Goal: Information Seeking & Learning: Check status

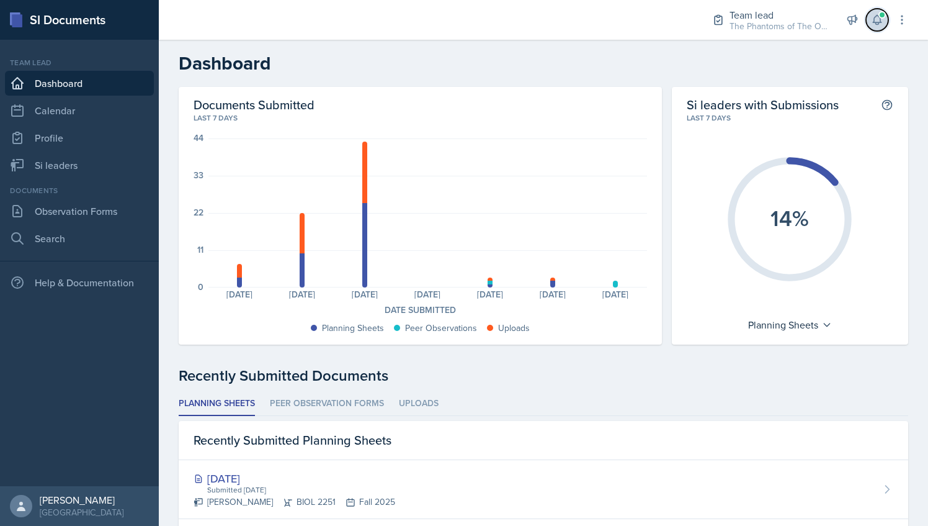
click at [876, 16] on icon at bounding box center [877, 20] width 8 height 9
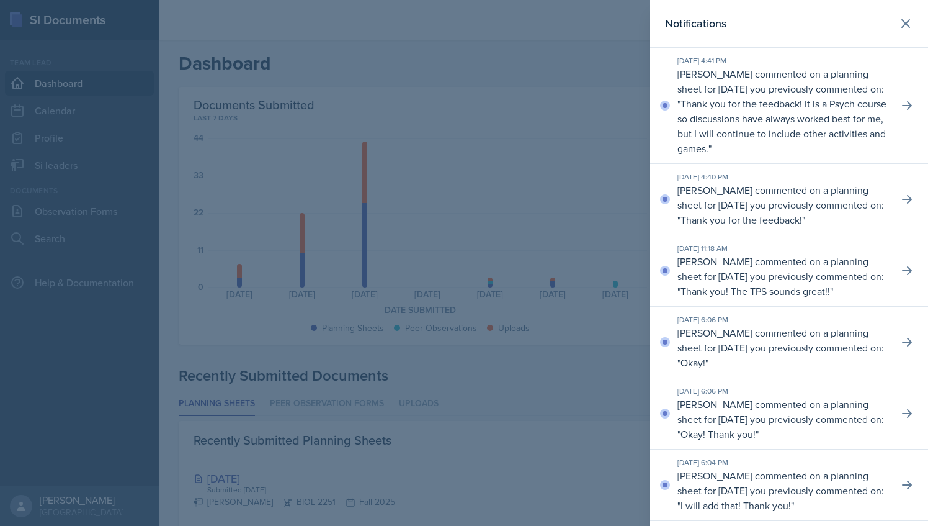
click at [572, 53] on div at bounding box center [464, 263] width 928 height 526
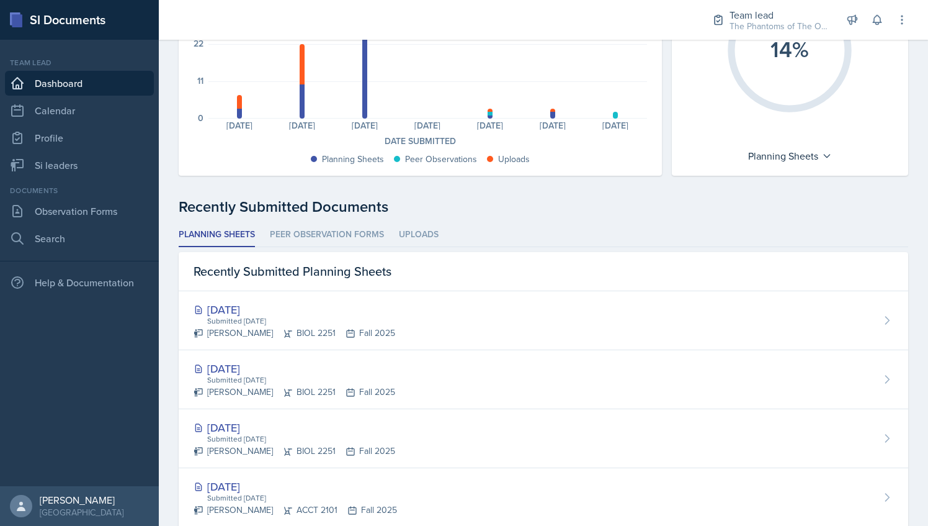
scroll to position [550, 0]
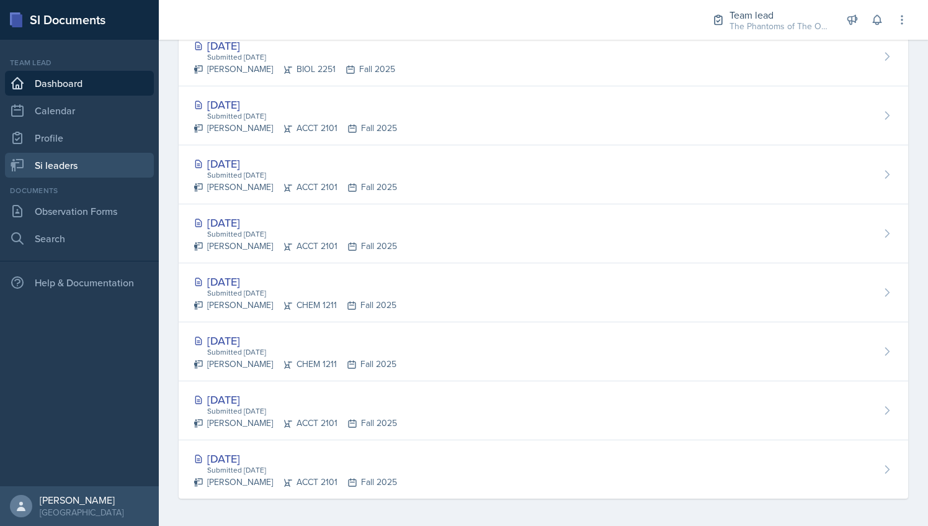
click at [118, 164] on link "Si leaders" at bounding box center [79, 165] width 149 height 25
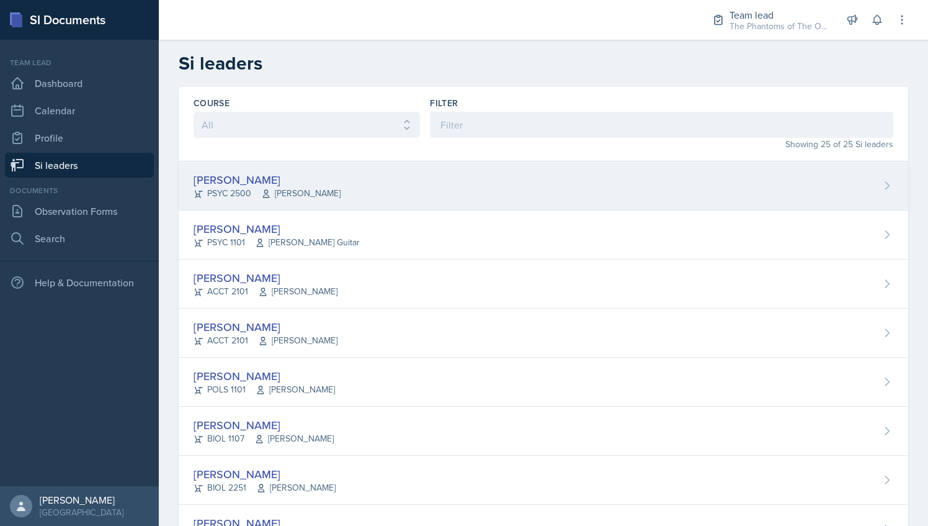
click at [434, 179] on div "[PERSON_NAME] PSYC 2500 [PERSON_NAME]" at bounding box center [544, 185] width 730 height 49
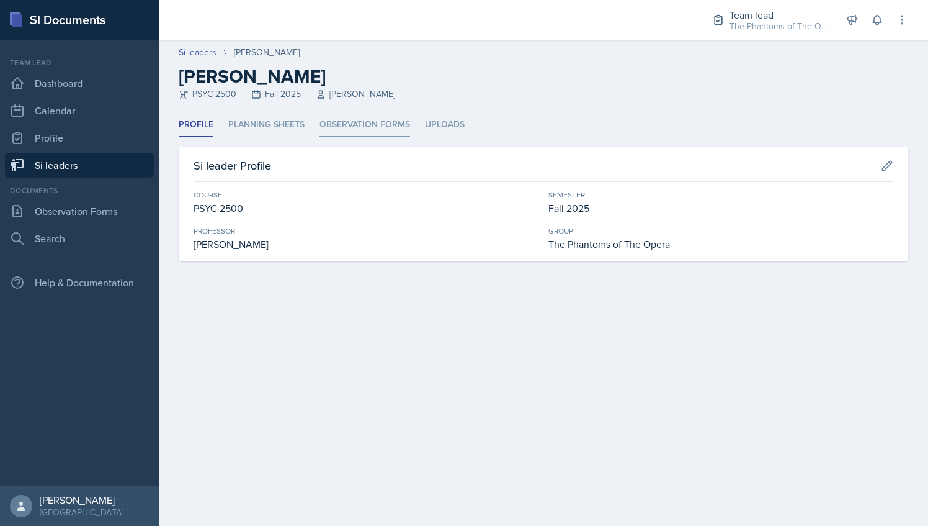
click at [352, 128] on li "Observation Forms" at bounding box center [365, 125] width 91 height 24
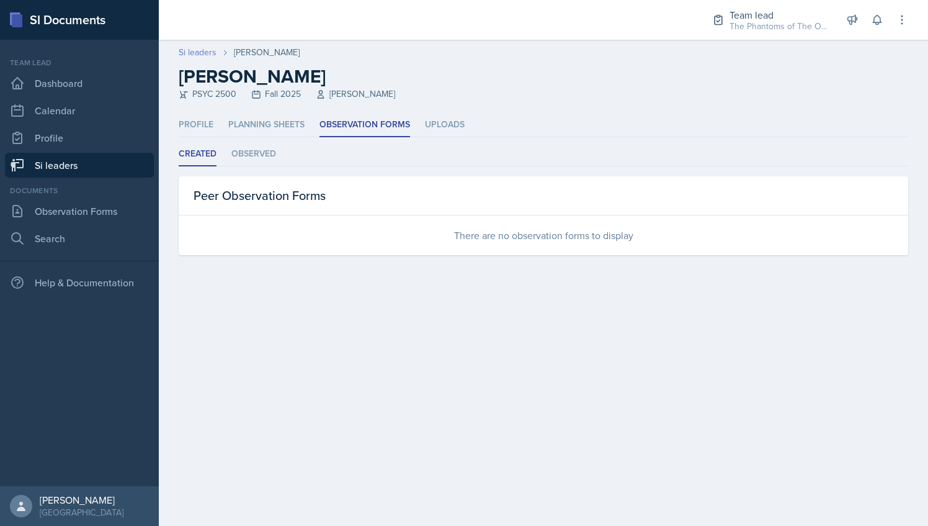
click at [207, 51] on link "Si leaders" at bounding box center [198, 52] width 38 height 13
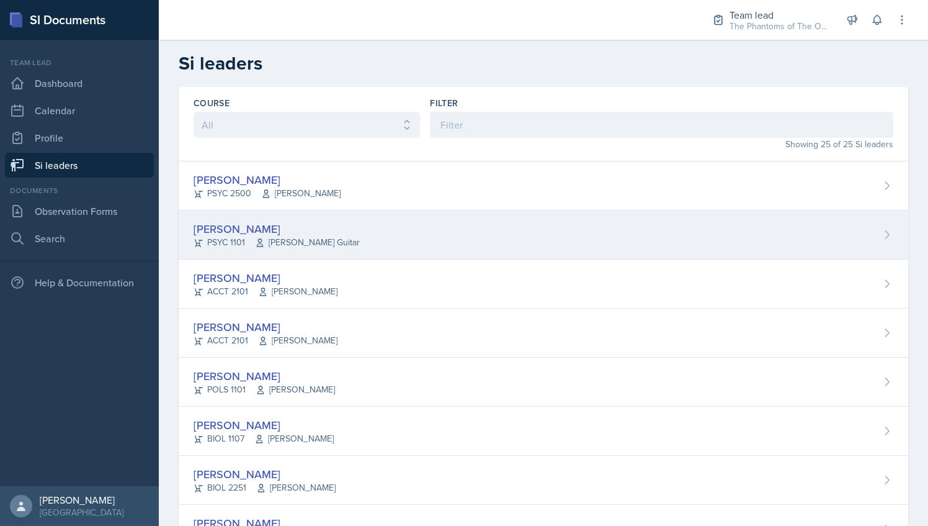
click at [298, 240] on span "[PERSON_NAME] Guitar" at bounding box center [307, 242] width 105 height 13
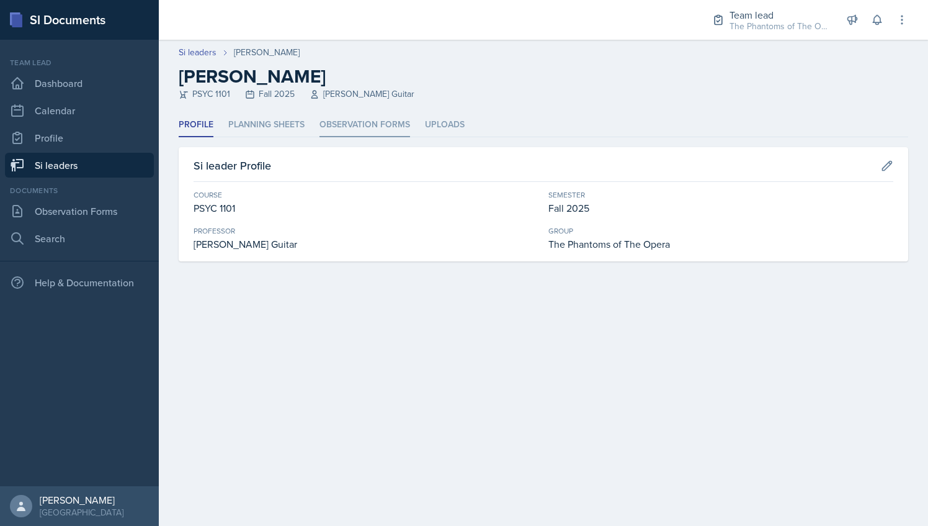
click at [355, 120] on li "Observation Forms" at bounding box center [365, 125] width 91 height 24
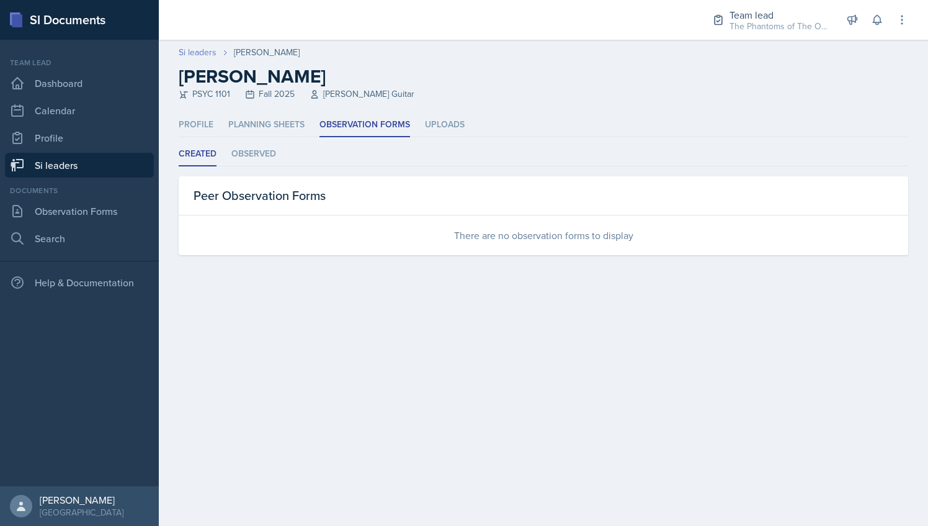
click at [207, 53] on link "Si leaders" at bounding box center [198, 52] width 38 height 13
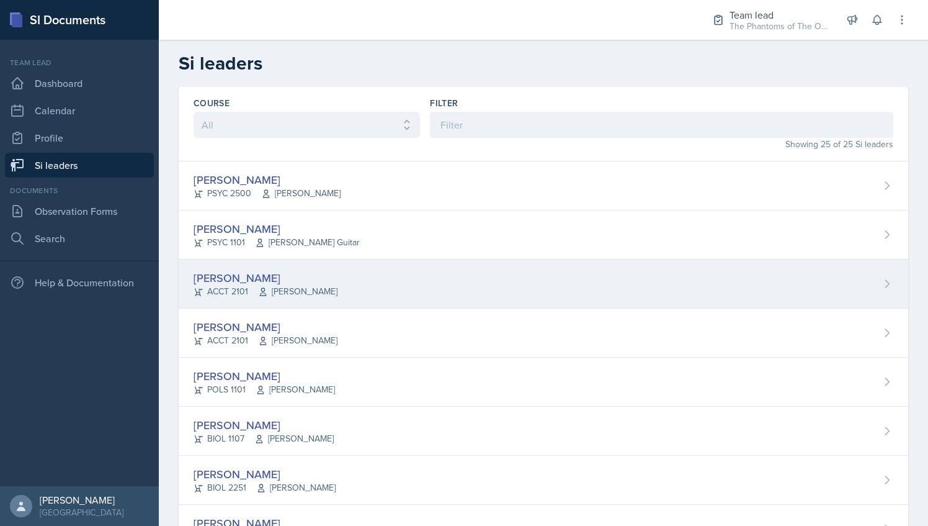
click at [280, 280] on div "[PERSON_NAME]" at bounding box center [266, 277] width 144 height 17
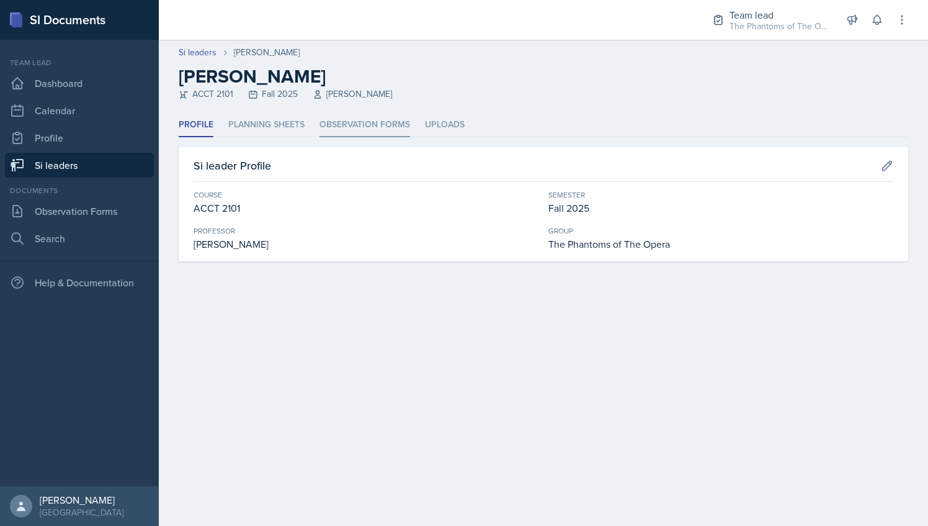
click at [372, 120] on li "Observation Forms" at bounding box center [365, 125] width 91 height 24
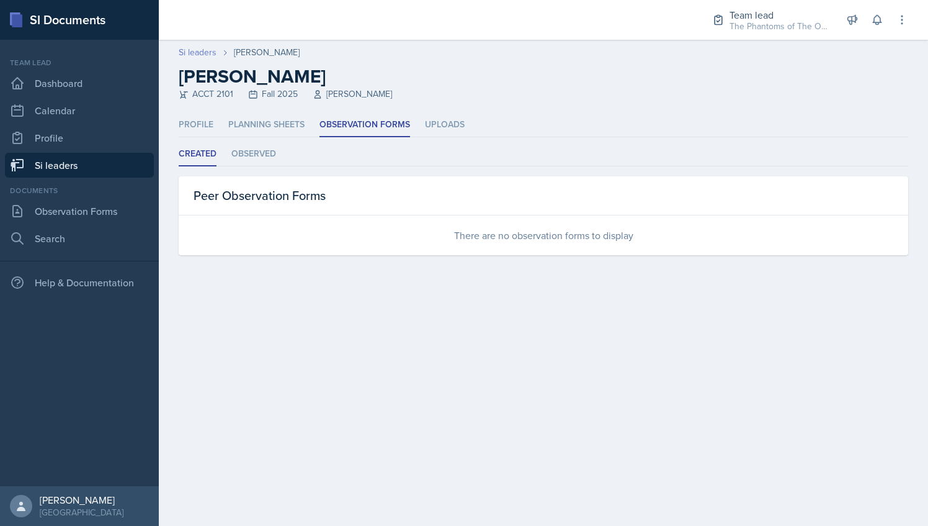
click at [192, 52] on link "Si leaders" at bounding box center [198, 52] width 38 height 13
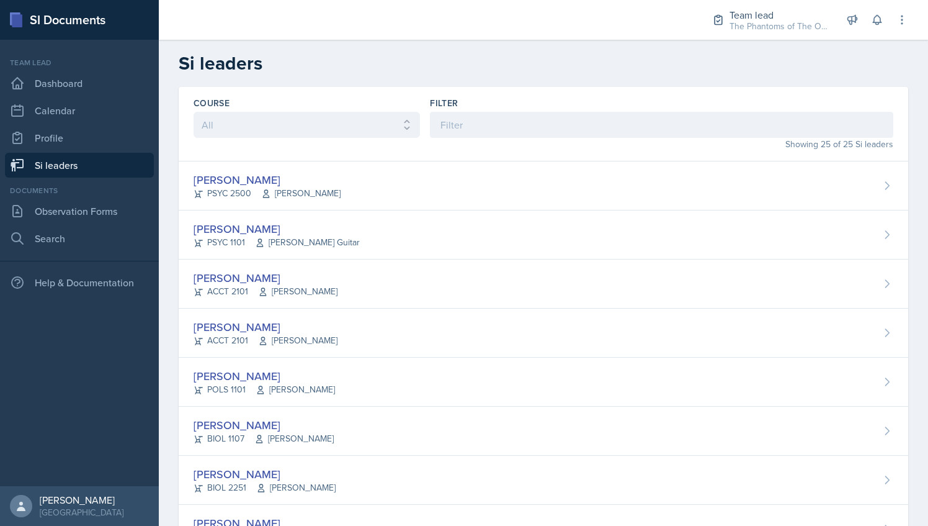
drag, startPoint x: 302, startPoint y: 318, endPoint x: 248, endPoint y: 343, distance: 58.6
click at [248, 343] on div "ACCT 2101 [PERSON_NAME]" at bounding box center [266, 340] width 144 height 13
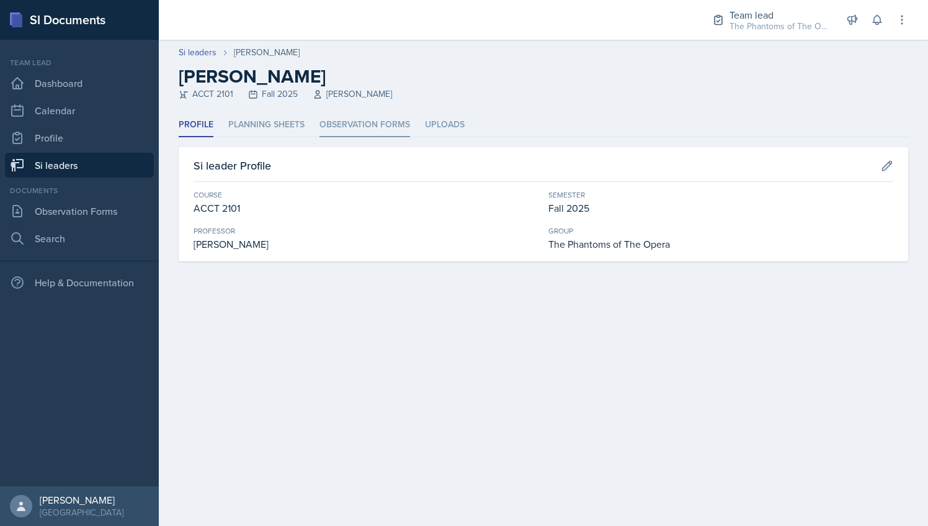
click at [350, 128] on li "Observation Forms" at bounding box center [365, 125] width 91 height 24
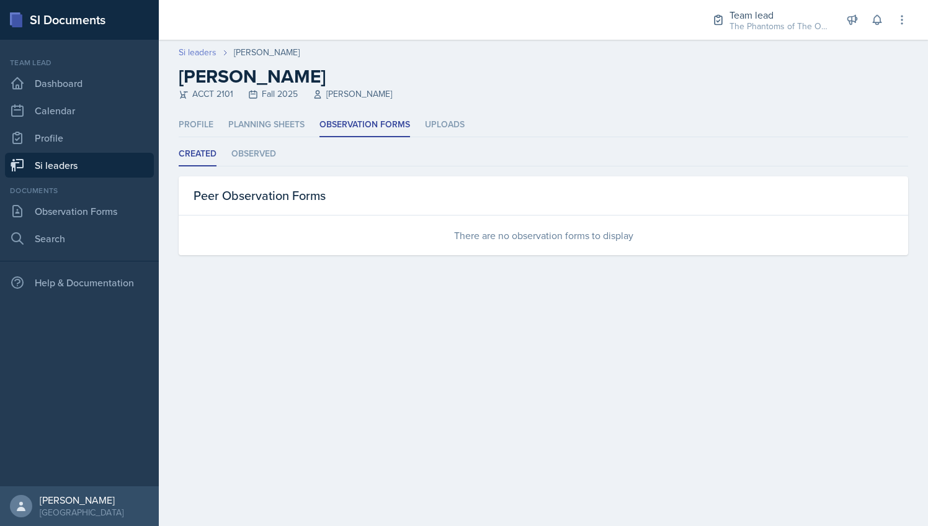
click at [209, 51] on link "Si leaders" at bounding box center [198, 52] width 38 height 13
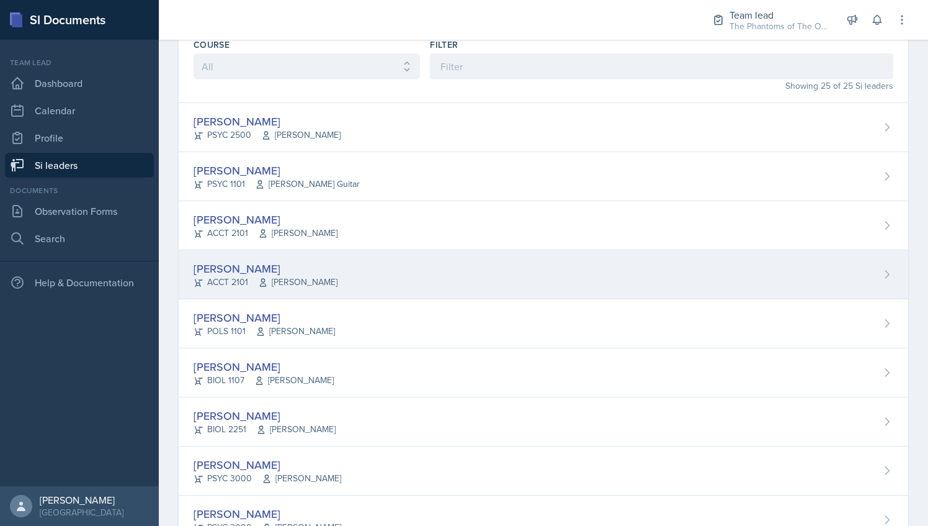
scroll to position [59, 0]
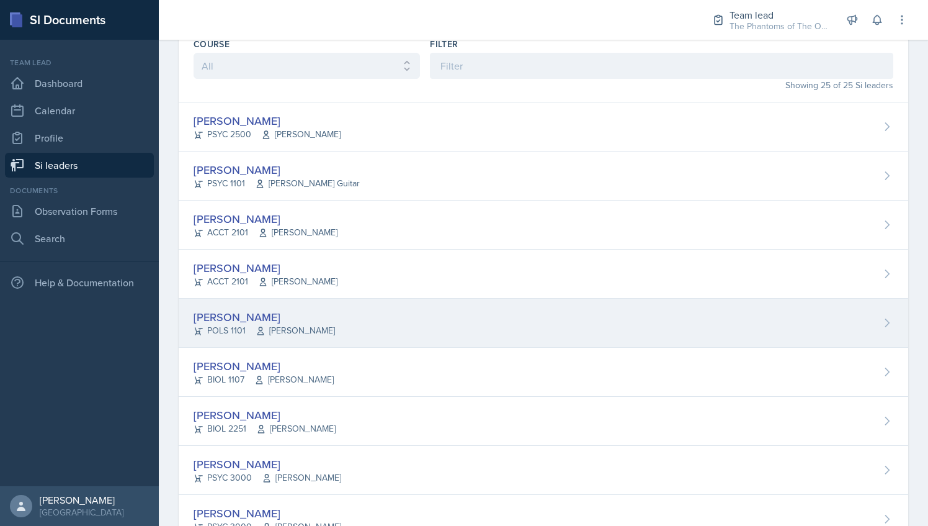
click at [321, 325] on span "[PERSON_NAME]" at bounding box center [295, 330] width 79 height 13
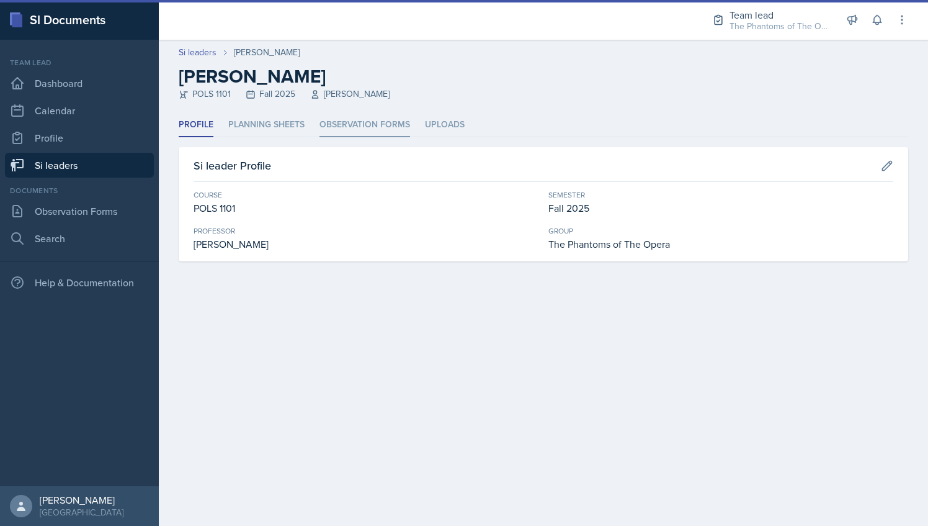
click at [362, 130] on li "Observation Forms" at bounding box center [365, 125] width 91 height 24
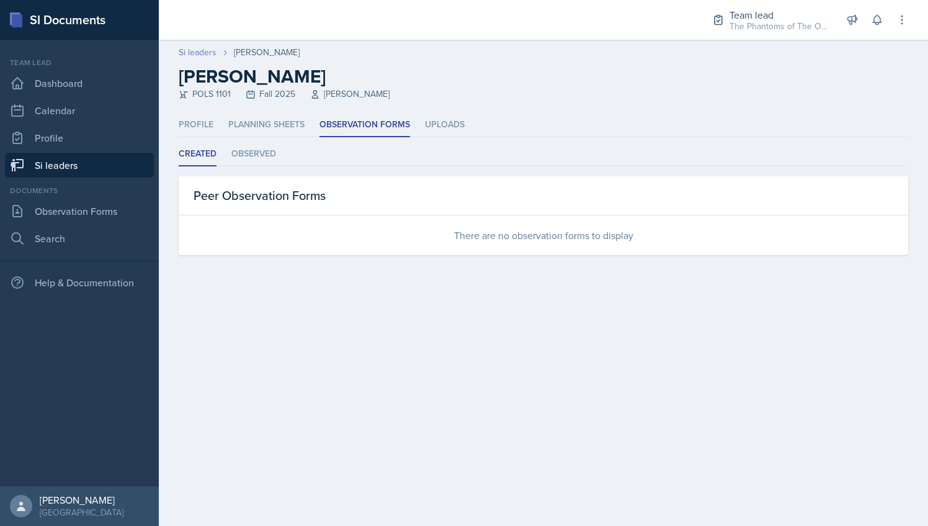
click at [192, 49] on link "Si leaders" at bounding box center [198, 52] width 38 height 13
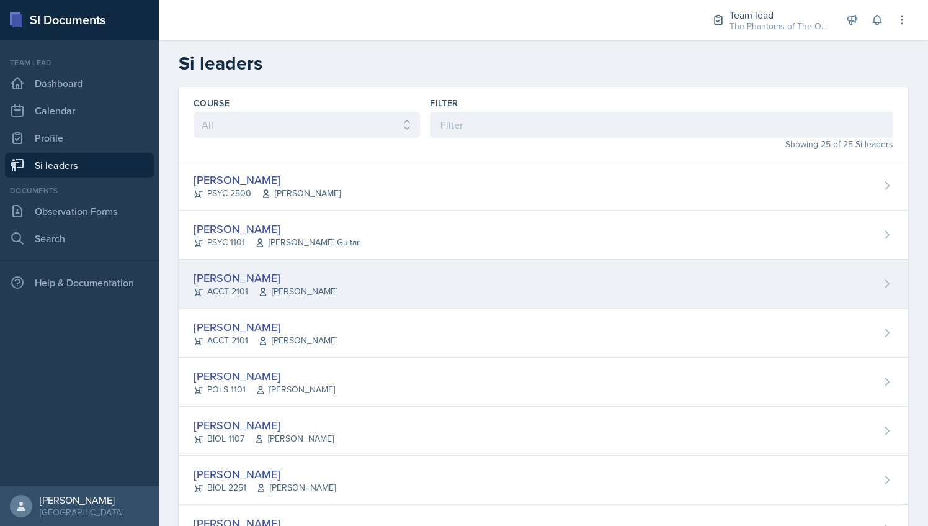
scroll to position [17, 0]
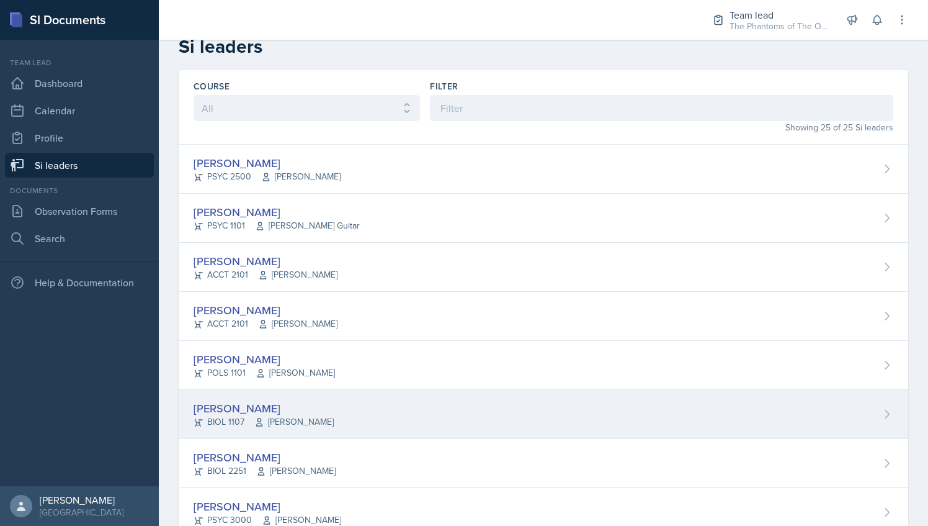
click at [350, 421] on div "[PERSON_NAME] BIOL 1107 [PERSON_NAME]" at bounding box center [544, 414] width 730 height 49
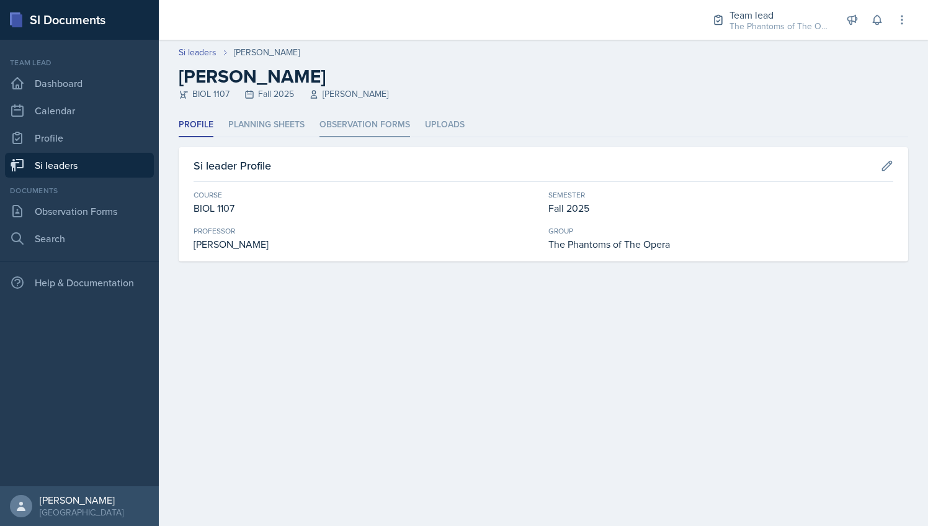
click at [349, 125] on li "Observation Forms" at bounding box center [365, 125] width 91 height 24
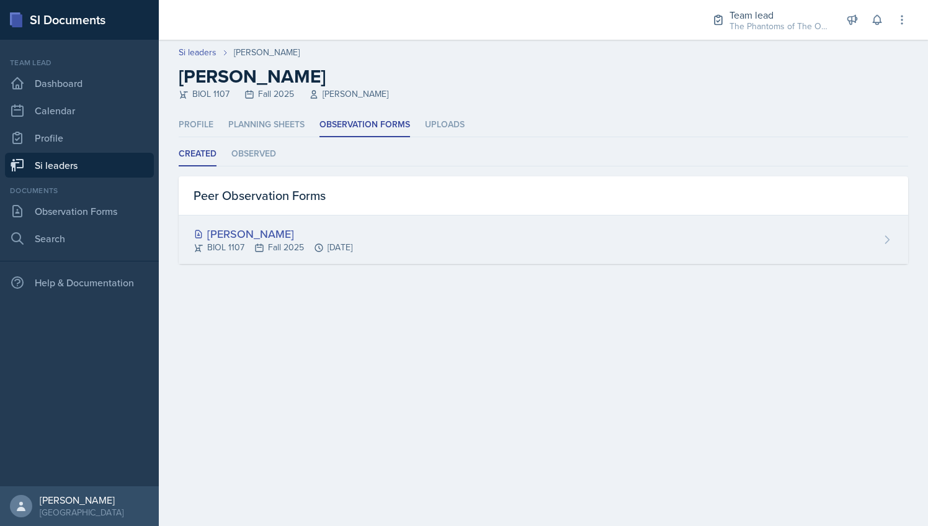
click at [305, 243] on div "BIOL 1107 Fall 2025 [DATE]" at bounding box center [273, 247] width 159 height 13
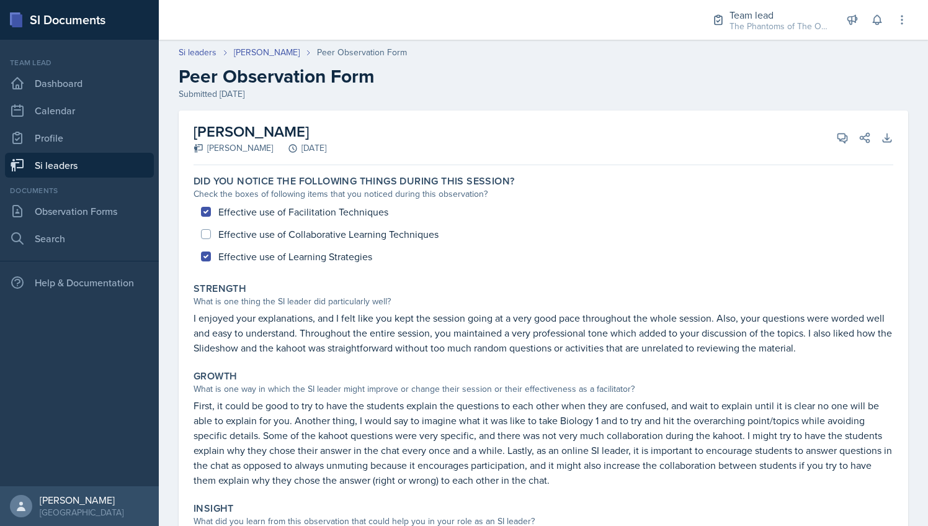
drag, startPoint x: 194, startPoint y: 132, endPoint x: 370, endPoint y: 134, distance: 176.9
click at [370, 134] on div "[PERSON_NAME] [PERSON_NAME] [DATE] View Comments Comments Send Share Download A…" at bounding box center [544, 137] width 700 height 55
click at [249, 125] on h2 "[PERSON_NAME]" at bounding box center [260, 131] width 133 height 22
drag, startPoint x: 243, startPoint y: 130, endPoint x: 361, endPoint y: 133, distance: 117.9
click at [326, 133] on h2 "[PERSON_NAME]" at bounding box center [260, 131] width 133 height 22
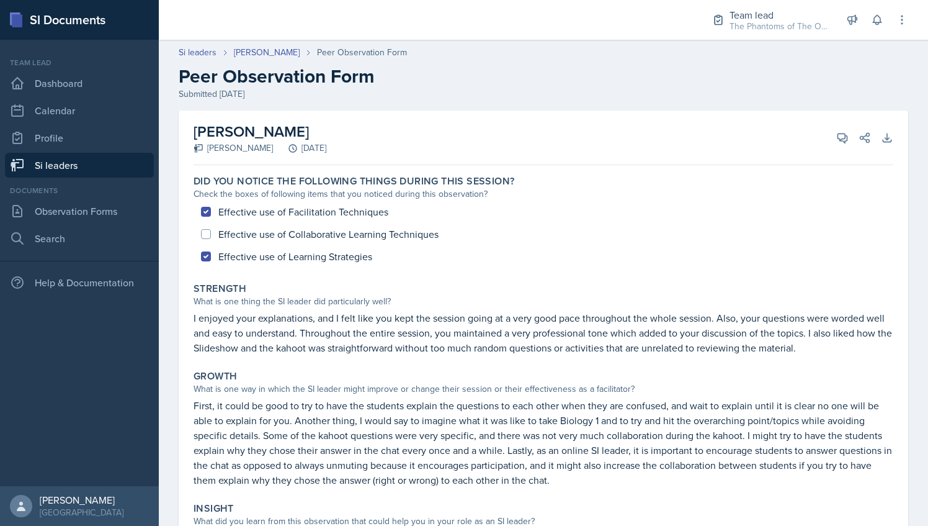
copy h2 "Khoshneviszadeh"
click at [266, 86] on h2 "Peer Observation Form" at bounding box center [544, 76] width 730 height 22
click at [253, 50] on link "[PERSON_NAME]" at bounding box center [267, 52] width 66 height 13
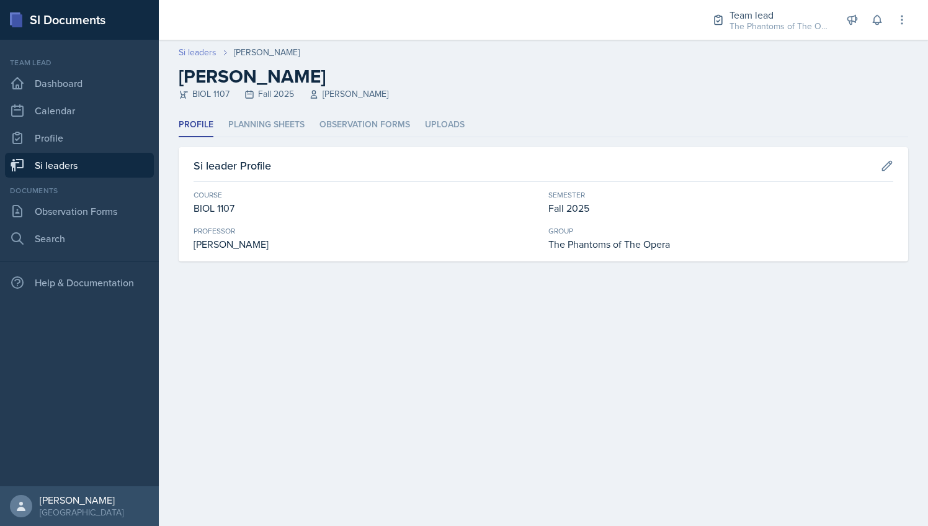
click at [210, 57] on link "Si leaders" at bounding box center [198, 52] width 38 height 13
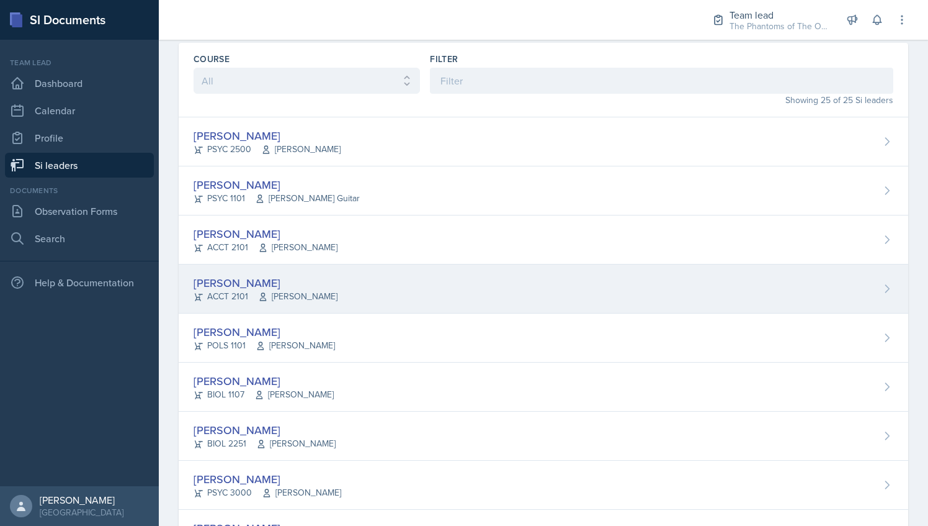
scroll to position [141, 0]
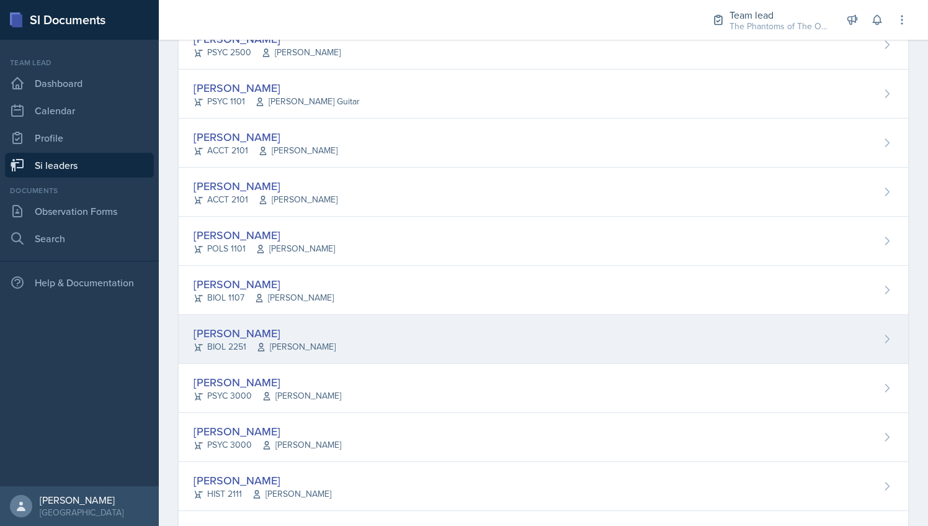
click at [356, 339] on div "[PERSON_NAME] BIOL 2251 Vennece [PERSON_NAME]" at bounding box center [544, 339] width 730 height 49
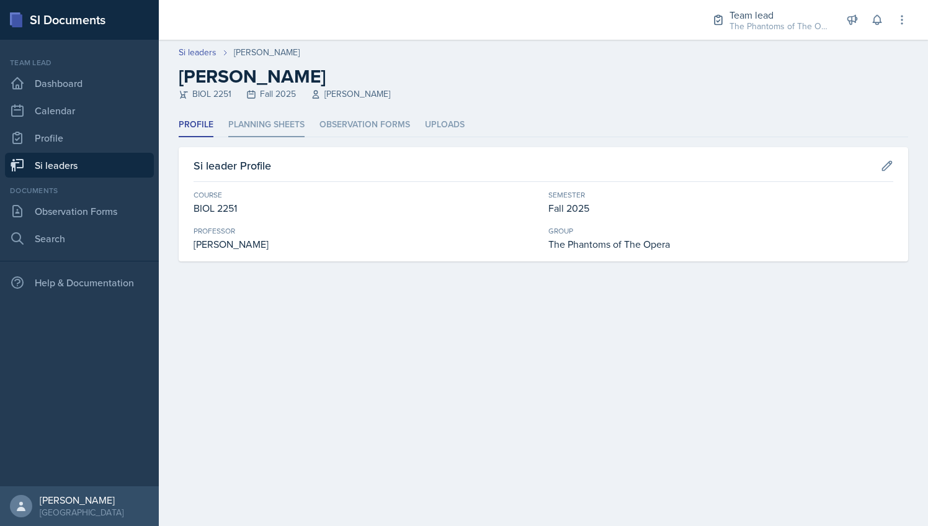
click at [249, 128] on li "Planning Sheets" at bounding box center [266, 125] width 76 height 24
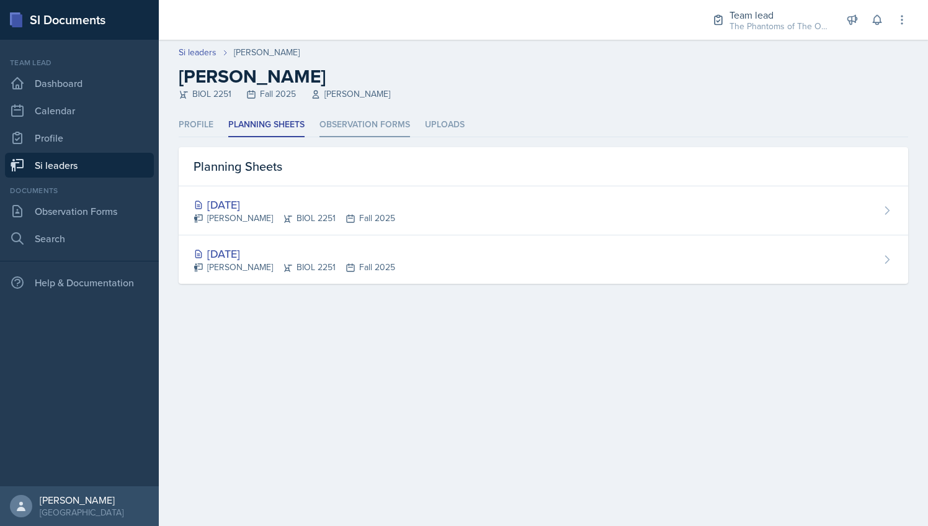
click at [334, 118] on li "Observation Forms" at bounding box center [365, 125] width 91 height 24
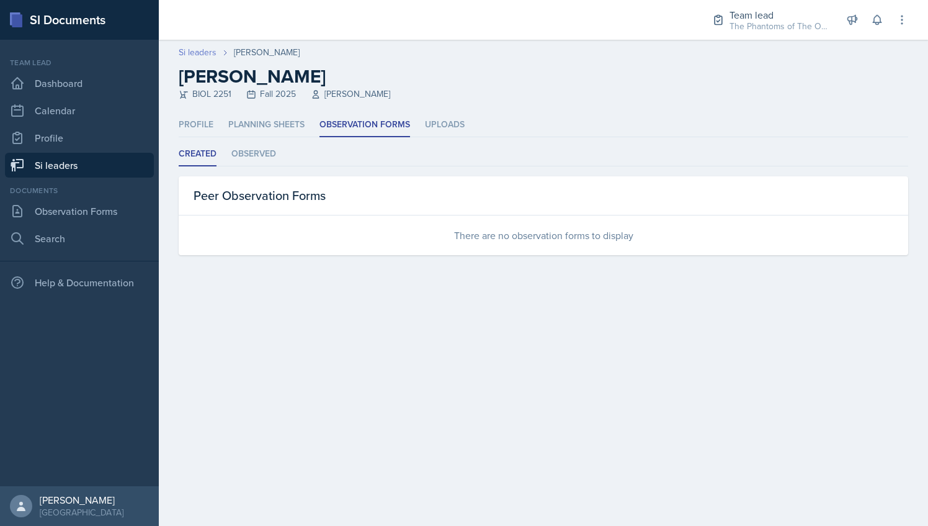
click at [204, 52] on link "Si leaders" at bounding box center [198, 52] width 38 height 13
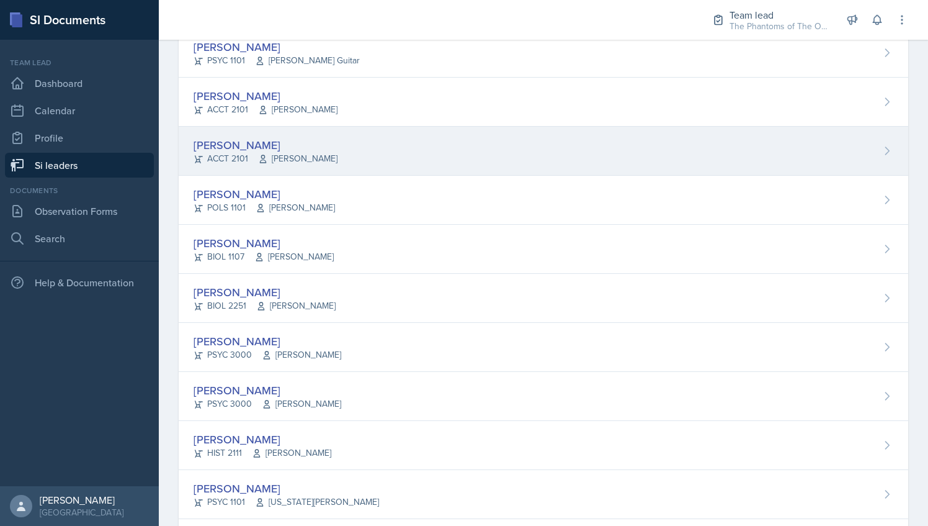
scroll to position [218, 0]
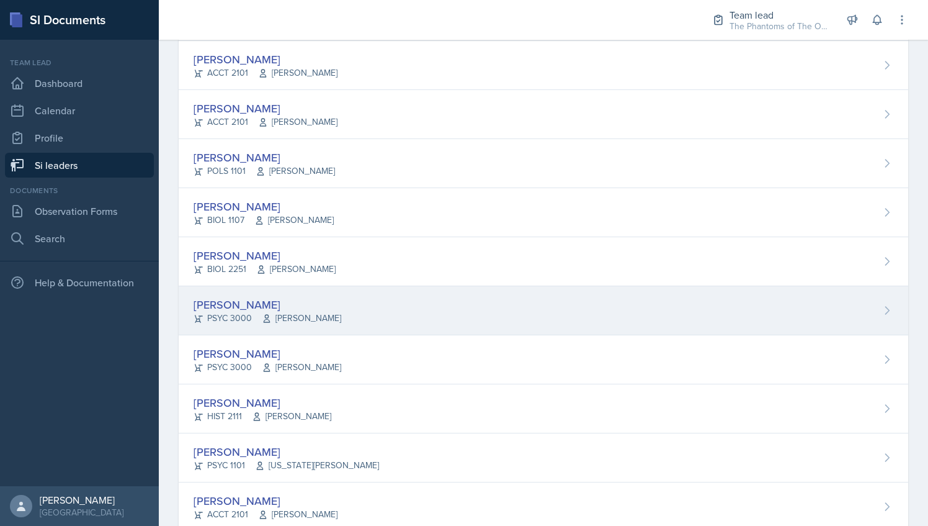
click at [320, 308] on div "[PERSON_NAME]" at bounding box center [268, 304] width 148 height 17
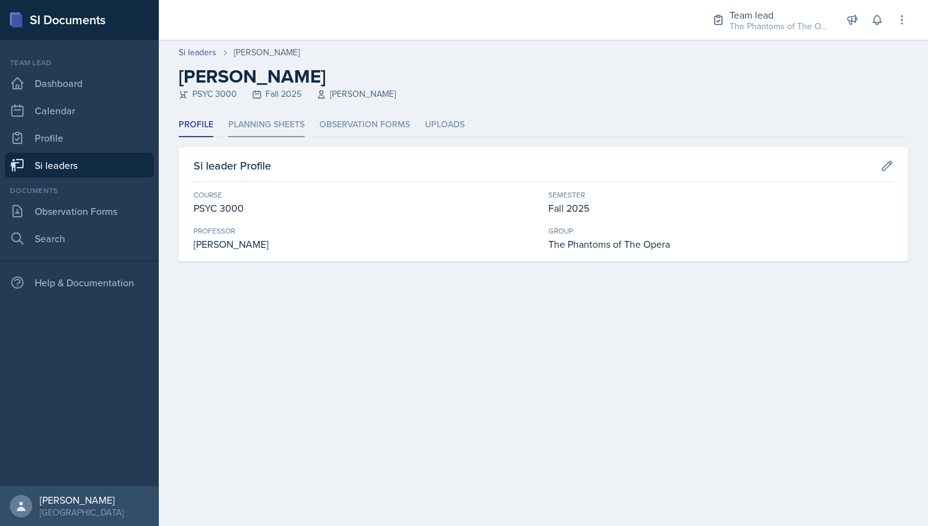
click at [255, 133] on li "Planning Sheets" at bounding box center [266, 125] width 76 height 24
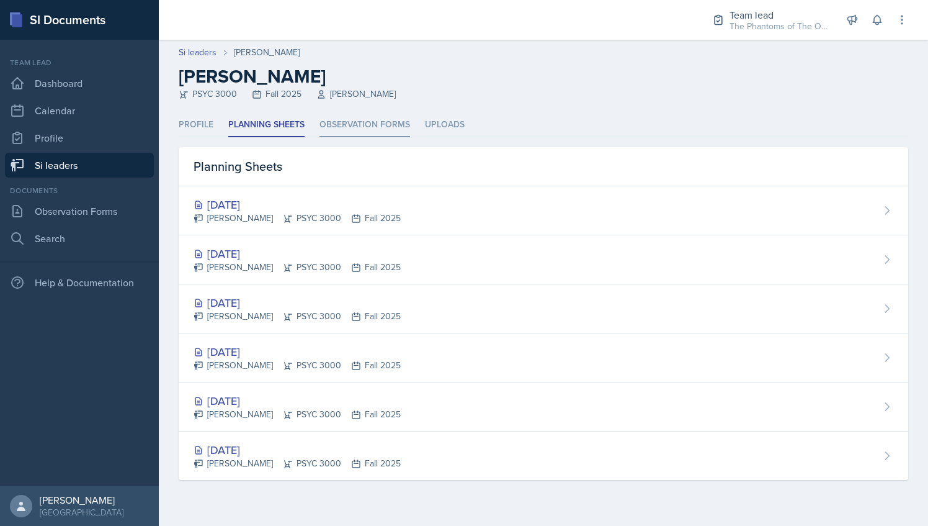
click at [342, 127] on li "Observation Forms" at bounding box center [365, 125] width 91 height 24
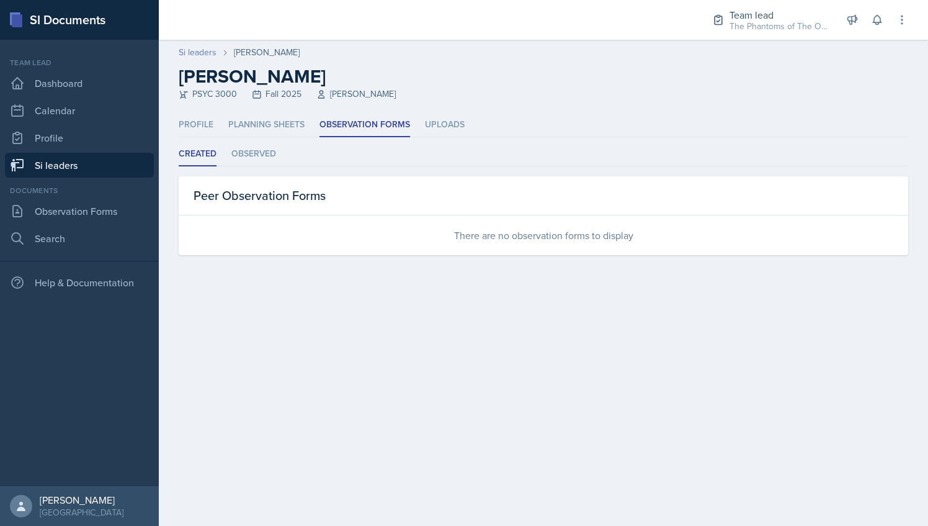
click at [205, 51] on link "Si leaders" at bounding box center [198, 52] width 38 height 13
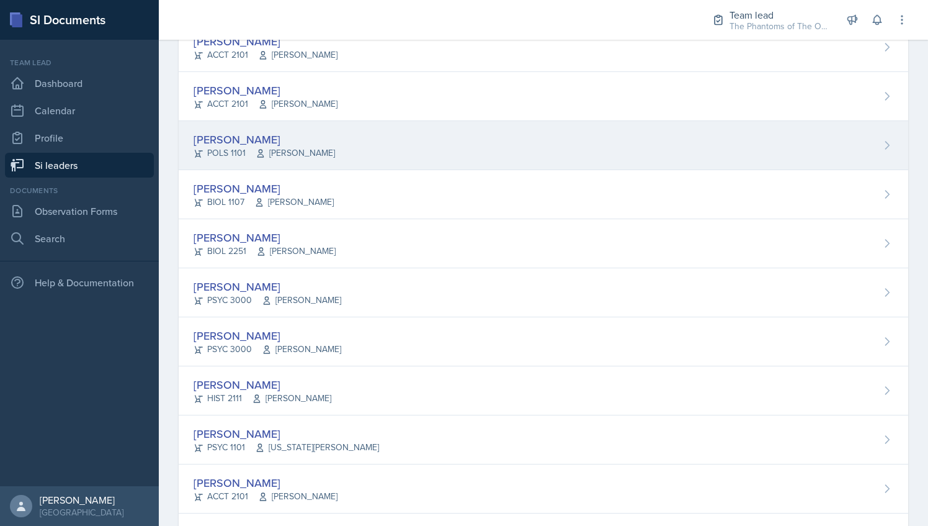
scroll to position [237, 0]
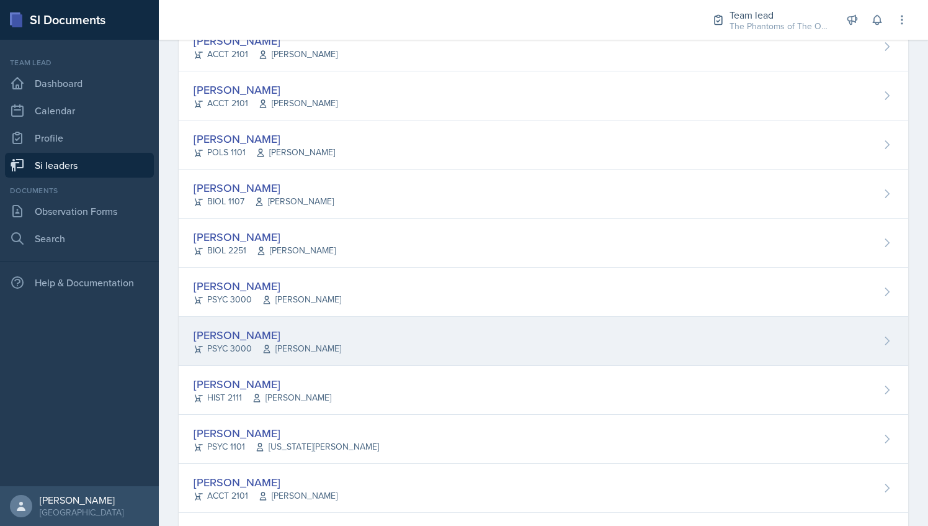
click at [359, 347] on div "[PERSON_NAME] PSYC 3000 [PERSON_NAME]" at bounding box center [544, 340] width 730 height 49
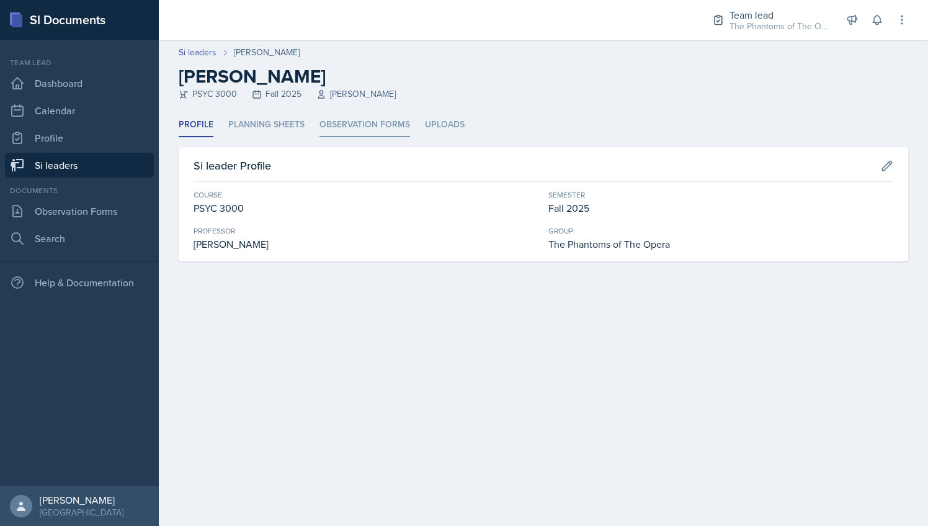
click at [349, 135] on li "Observation Forms" at bounding box center [365, 125] width 91 height 24
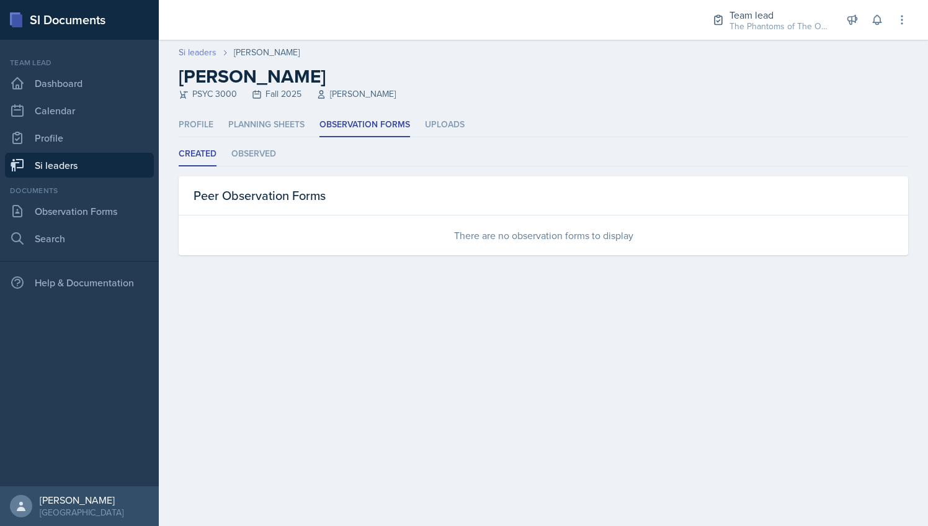
click at [207, 54] on link "Si leaders" at bounding box center [198, 52] width 38 height 13
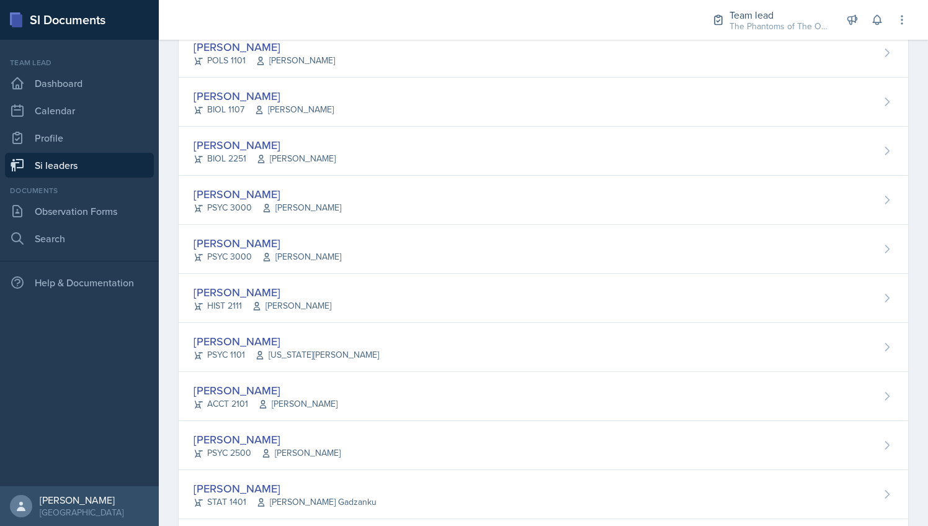
scroll to position [379, 0]
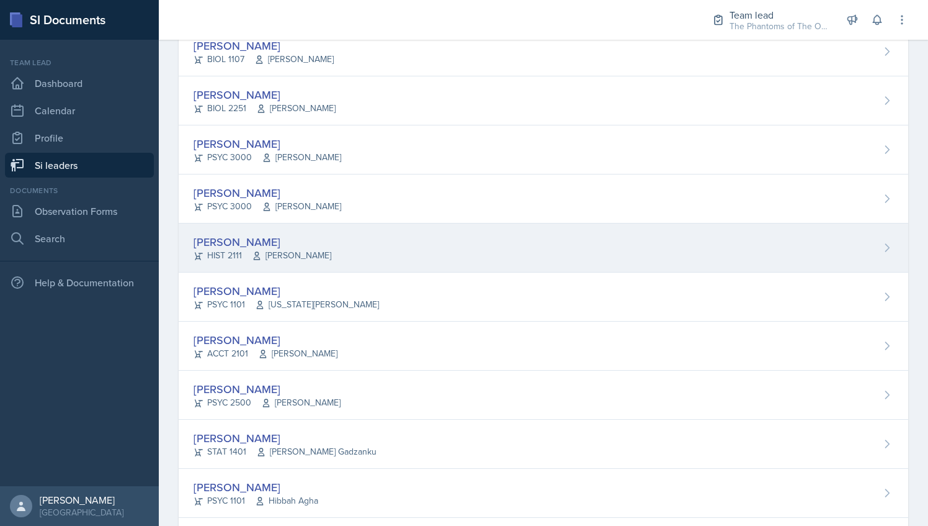
click at [381, 243] on div "[PERSON_NAME] HIST 2111 [PERSON_NAME]" at bounding box center [544, 247] width 730 height 49
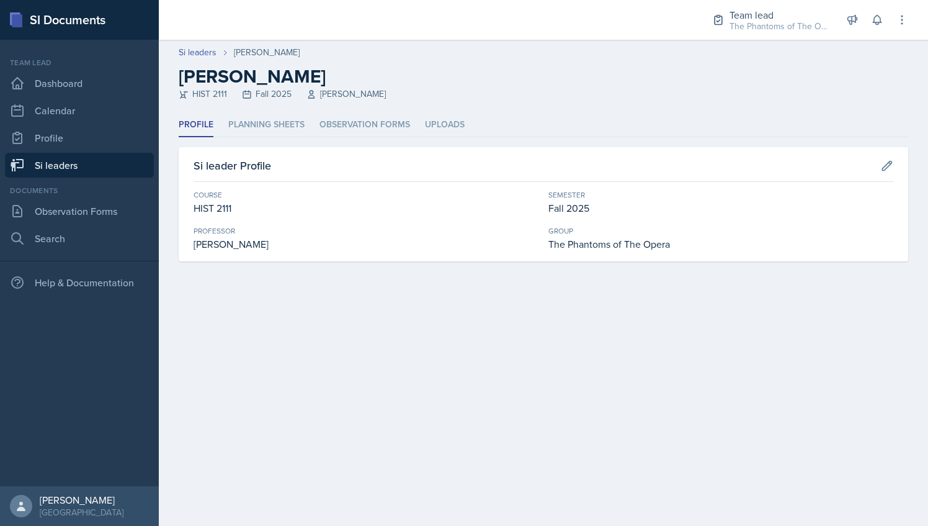
click at [339, 110] on header "Si leaders [PERSON_NAME] [PERSON_NAME] HIST 2111 Fall 2025 [PERSON_NAME]" at bounding box center [543, 76] width 769 height 73
click at [349, 124] on li "Observation Forms" at bounding box center [365, 125] width 91 height 24
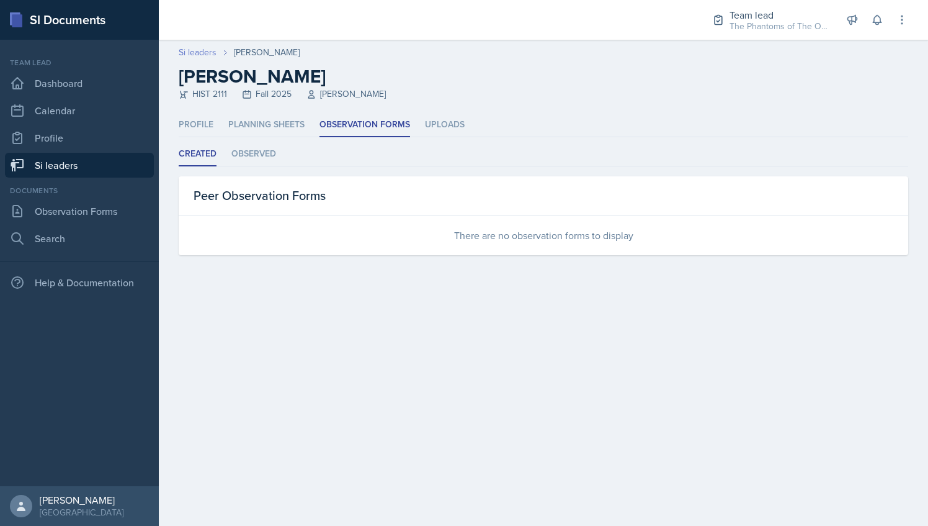
click at [201, 50] on link "Si leaders" at bounding box center [198, 52] width 38 height 13
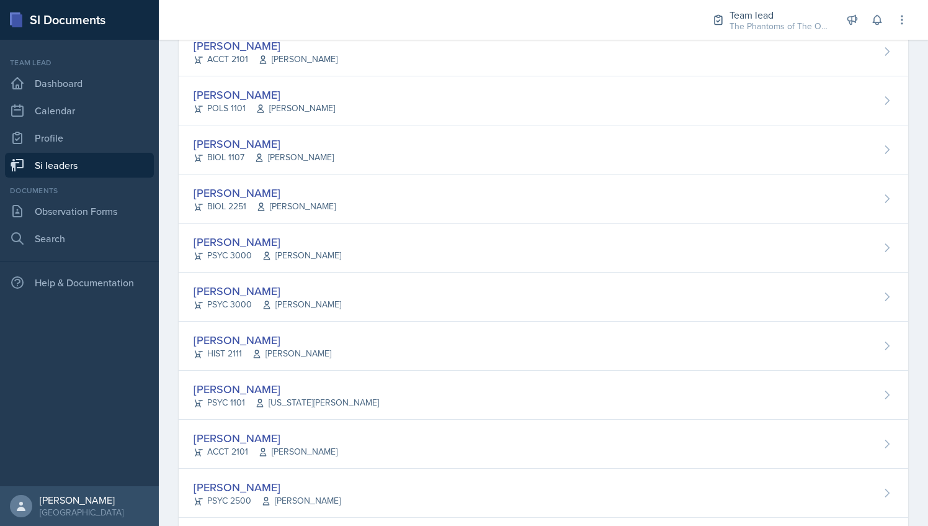
scroll to position [333, 0]
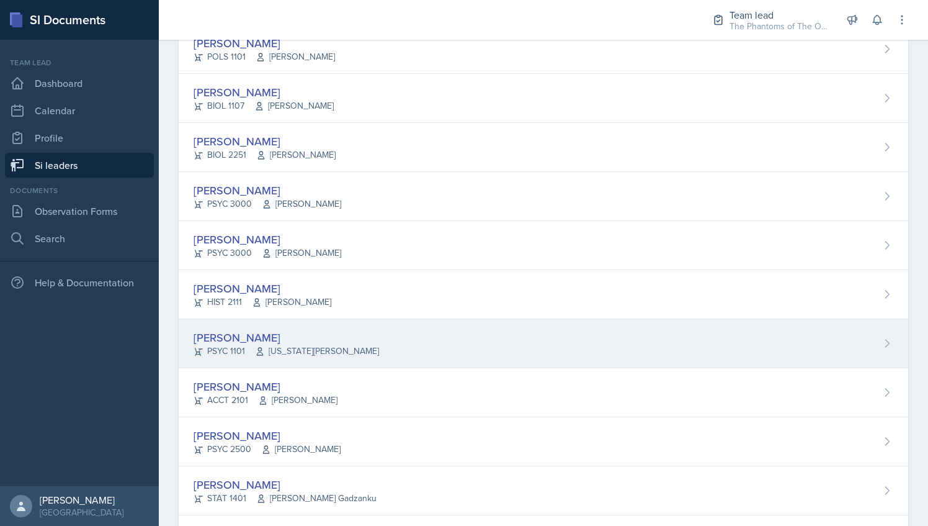
click at [365, 345] on div "[PERSON_NAME] PSYC 1101 [US_STATE][PERSON_NAME]" at bounding box center [544, 343] width 730 height 49
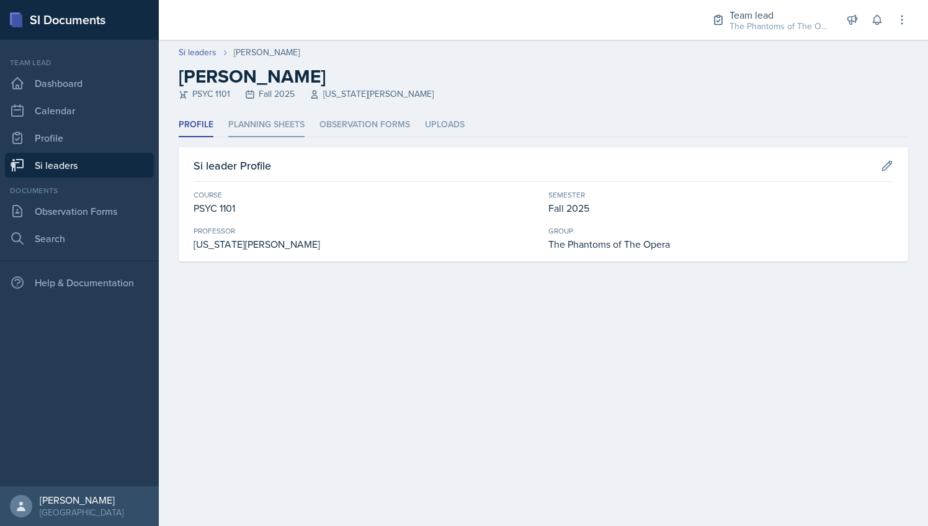
click at [284, 132] on li "Planning Sheets" at bounding box center [266, 125] width 76 height 24
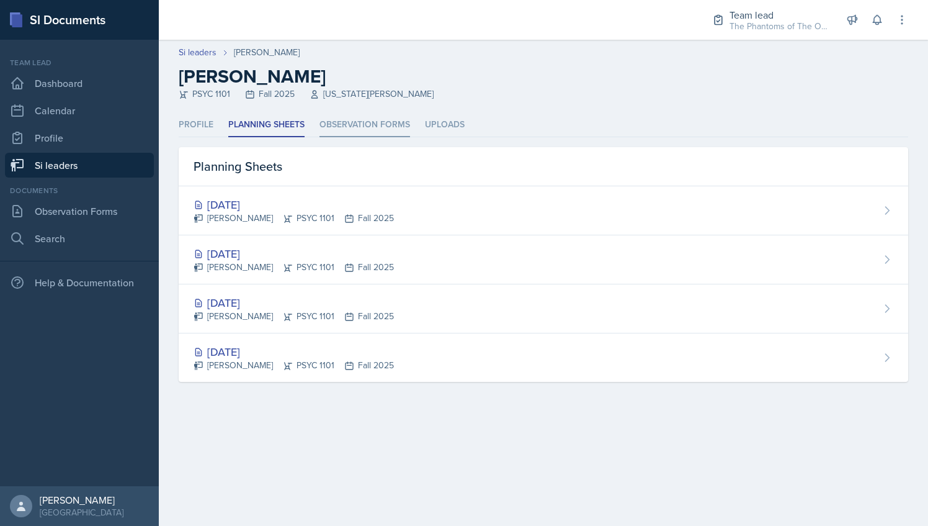
click at [346, 119] on li "Observation Forms" at bounding box center [365, 125] width 91 height 24
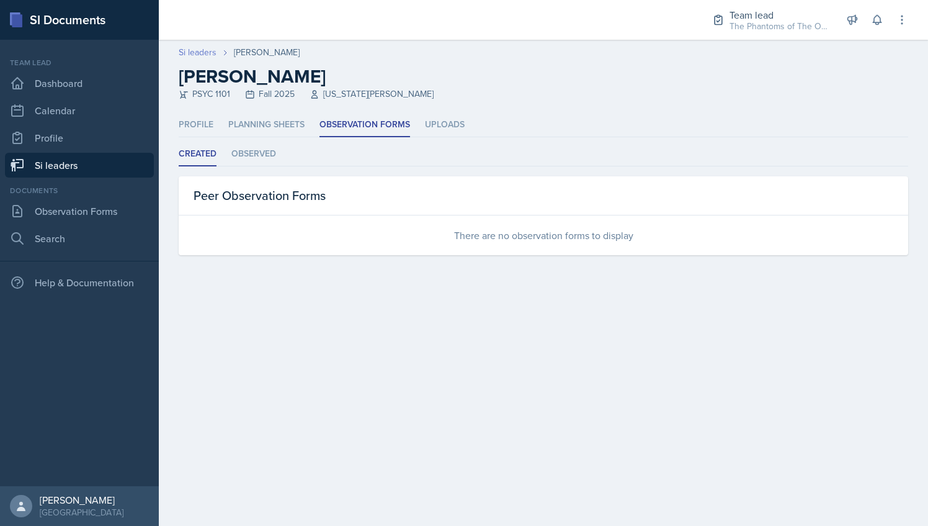
click at [201, 52] on link "Si leaders" at bounding box center [198, 52] width 38 height 13
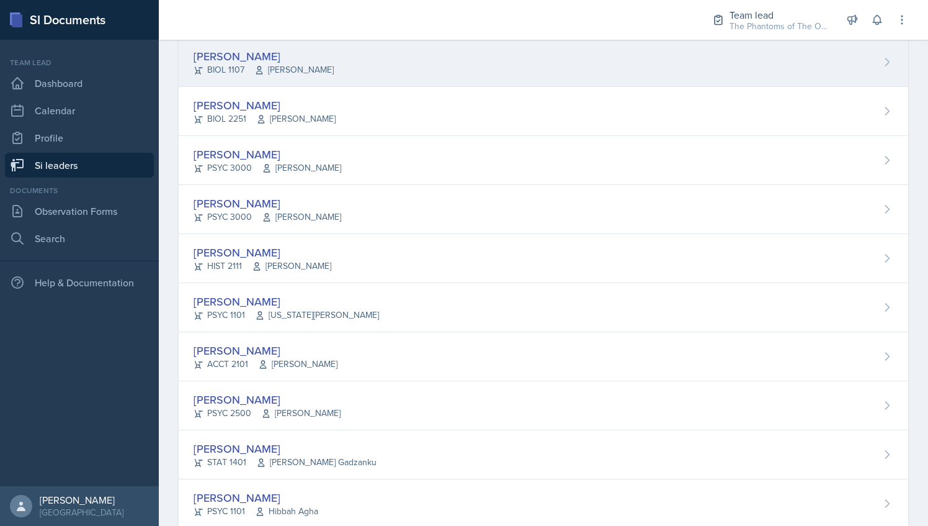
scroll to position [370, 0]
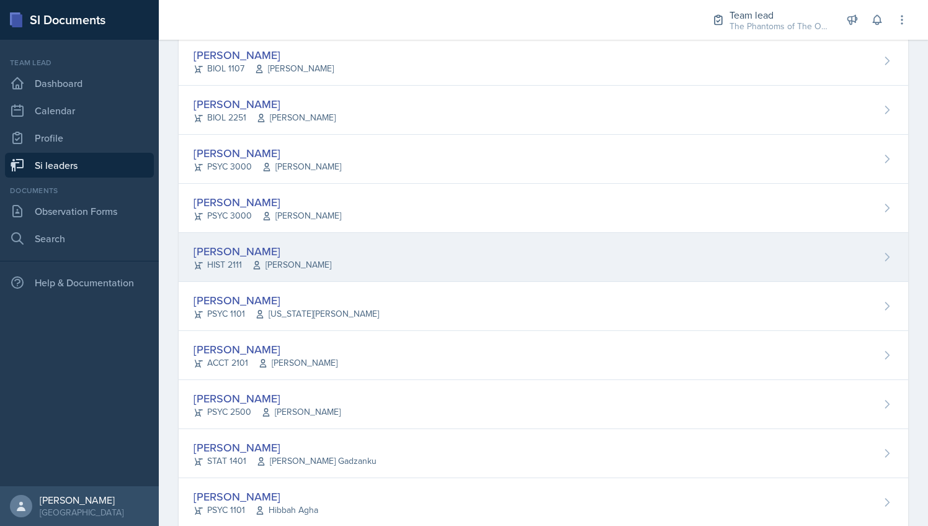
click at [385, 262] on div "[PERSON_NAME] HIST 2111 [PERSON_NAME]" at bounding box center [544, 257] width 730 height 49
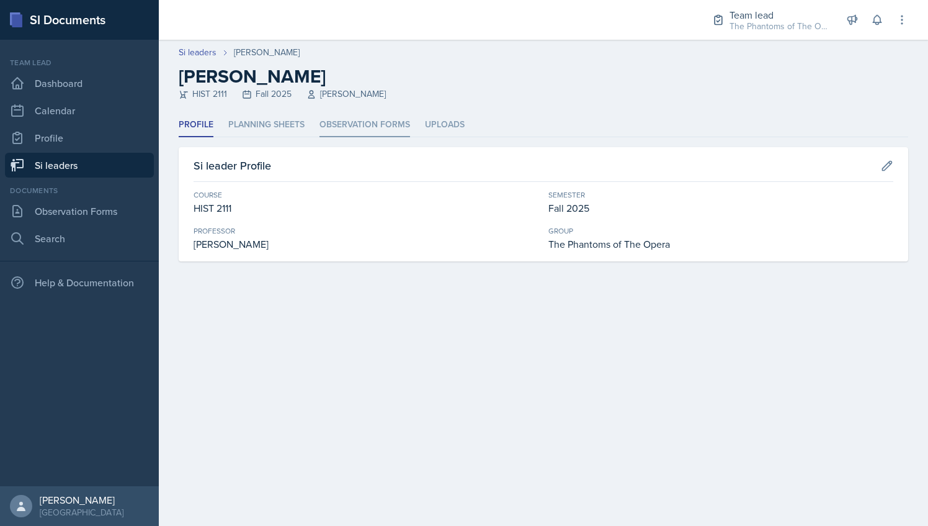
click at [357, 122] on li "Observation Forms" at bounding box center [365, 125] width 91 height 24
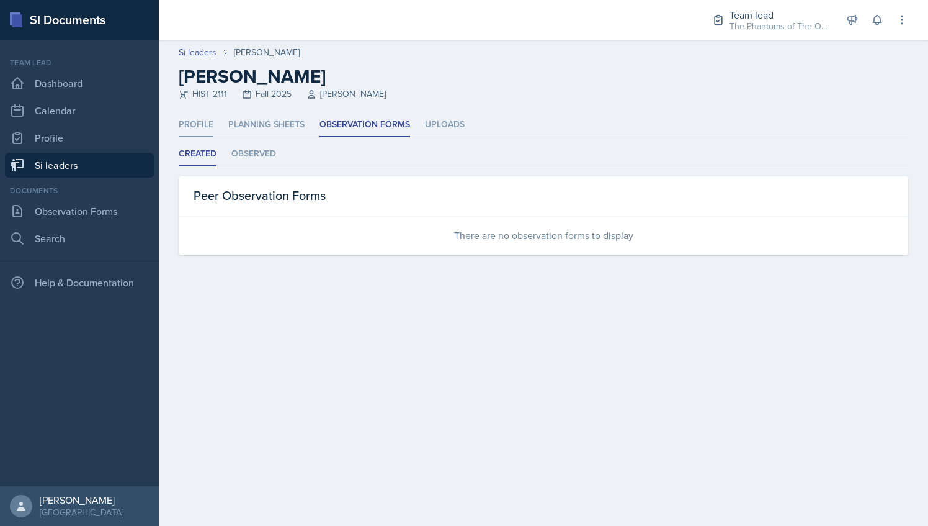
click at [205, 125] on li "Profile" at bounding box center [196, 125] width 35 height 24
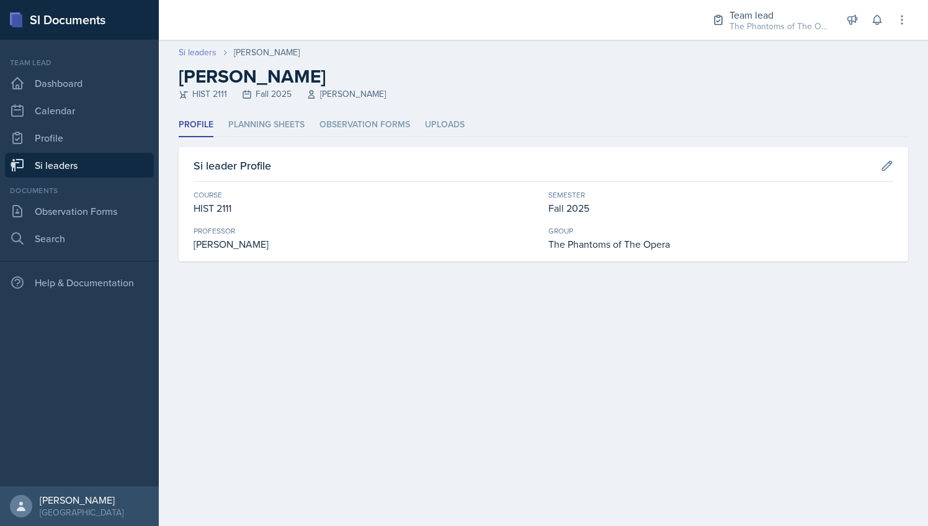
click at [194, 51] on link "Si leaders" at bounding box center [198, 52] width 38 height 13
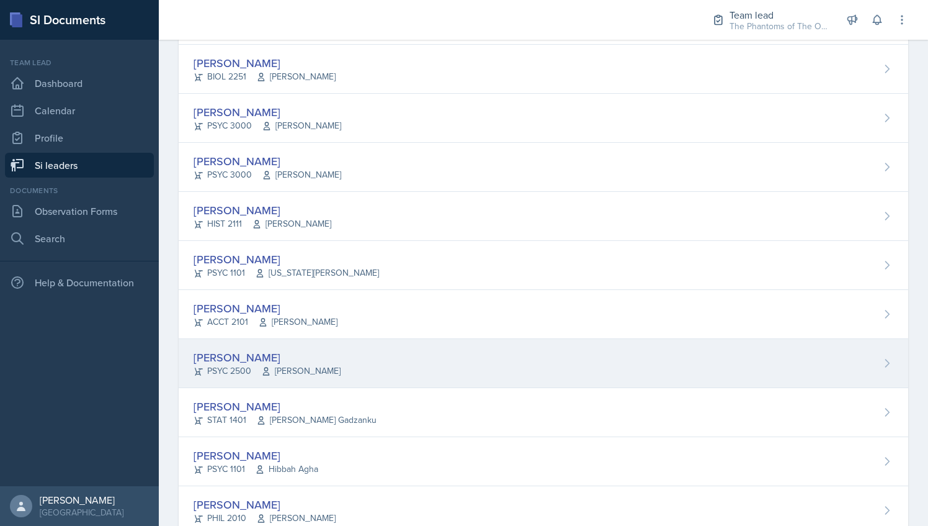
scroll to position [411, 0]
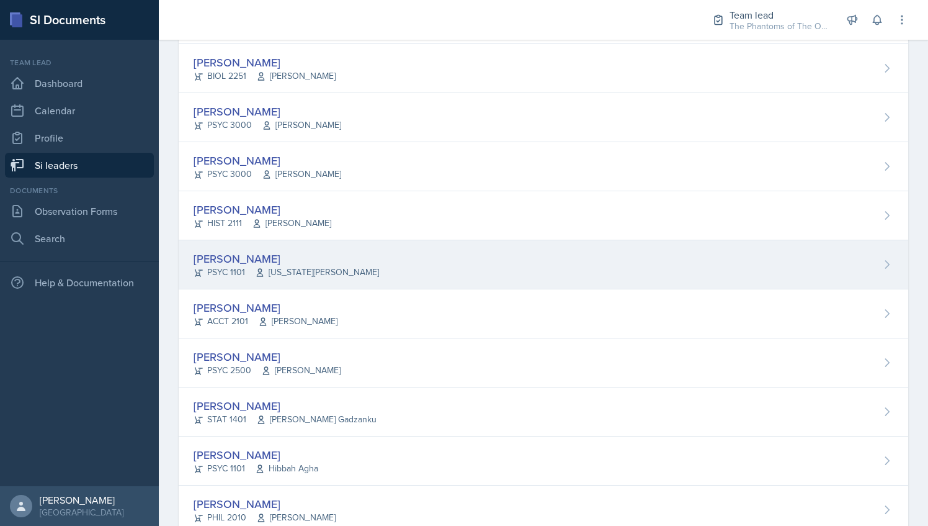
click at [344, 259] on div "[PERSON_NAME] PSYC 1101 [US_STATE][PERSON_NAME]" at bounding box center [544, 264] width 730 height 49
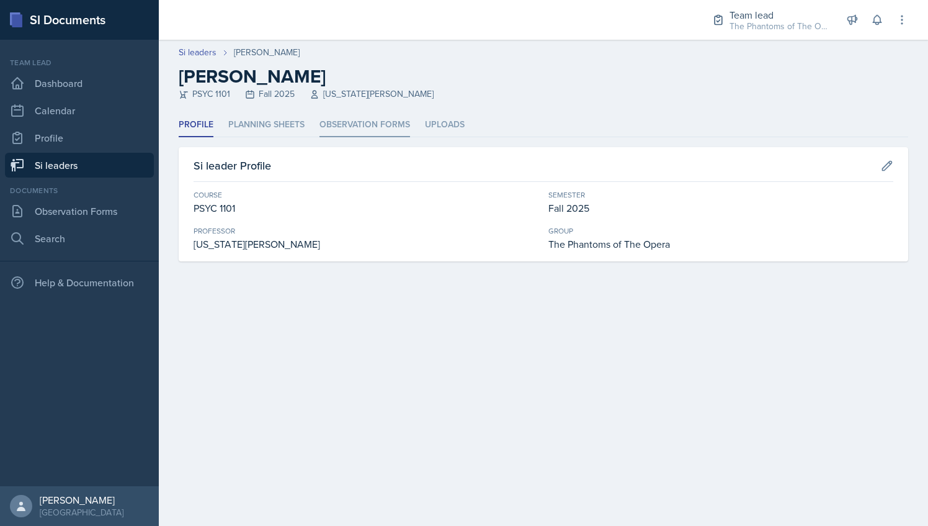
click at [371, 120] on li "Observation Forms" at bounding box center [365, 125] width 91 height 24
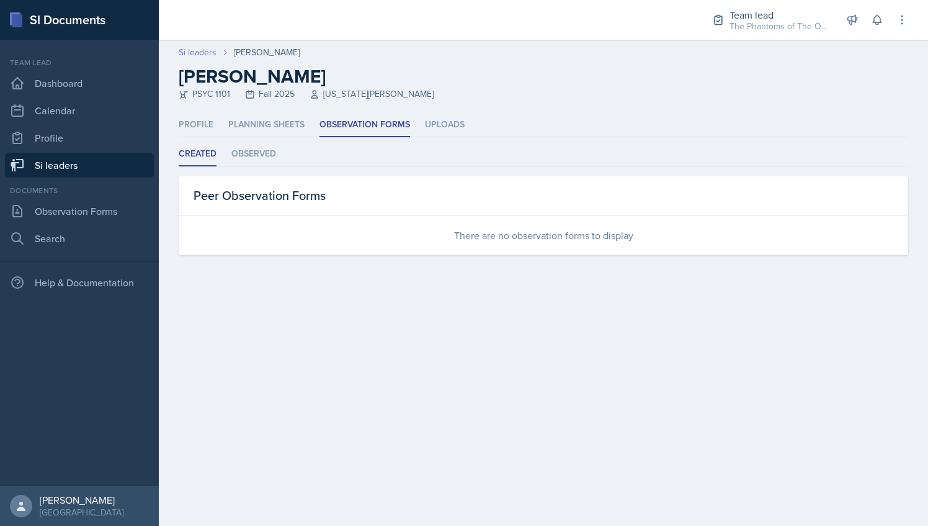
click at [198, 52] on link "Si leaders" at bounding box center [198, 52] width 38 height 13
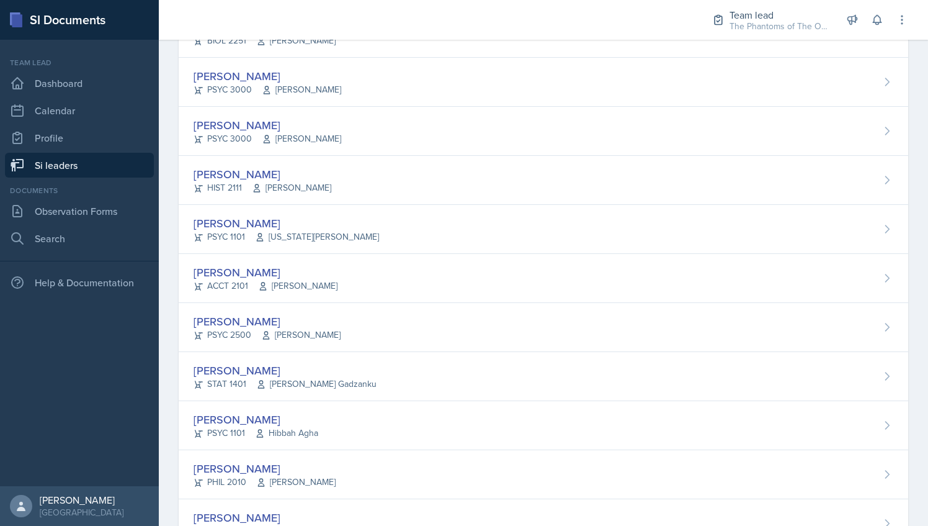
scroll to position [488, 0]
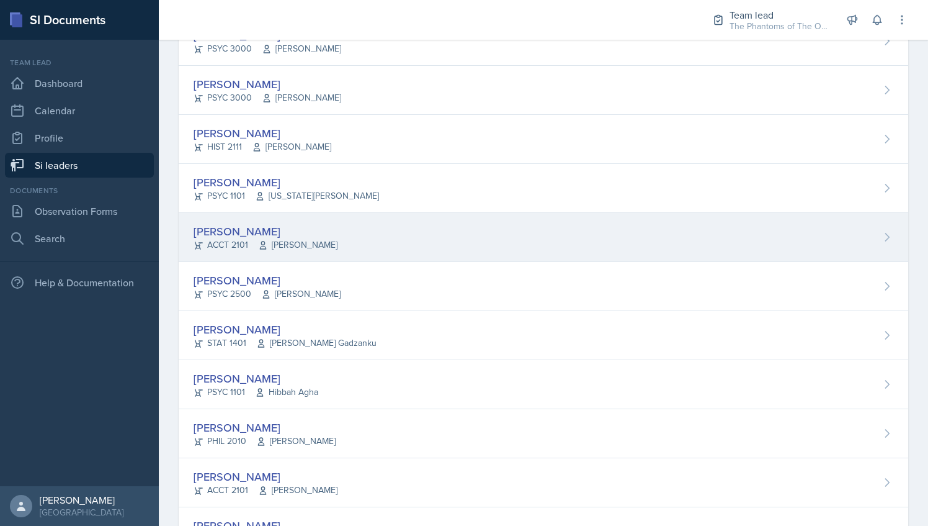
click at [379, 230] on div "[PERSON_NAME] ACCT 2101 [PERSON_NAME]" at bounding box center [544, 237] width 730 height 49
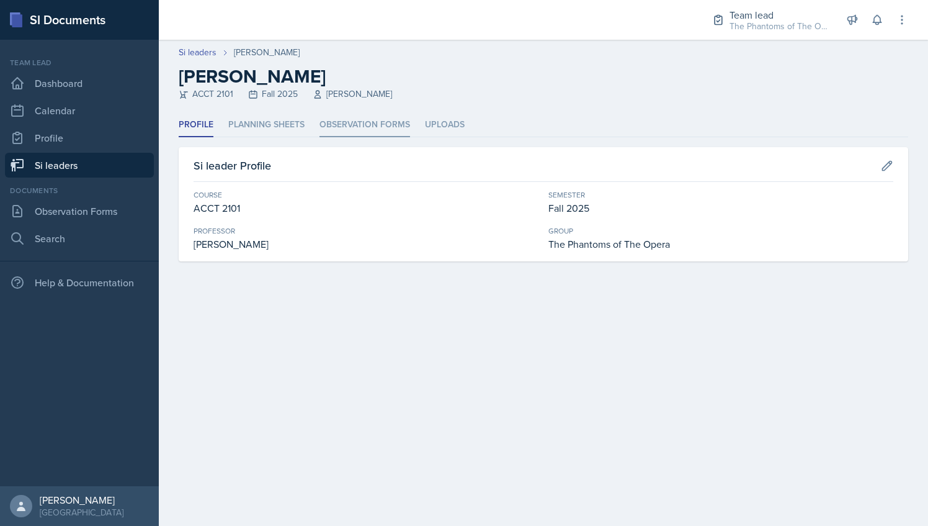
click at [348, 127] on li "Observation Forms" at bounding box center [365, 125] width 91 height 24
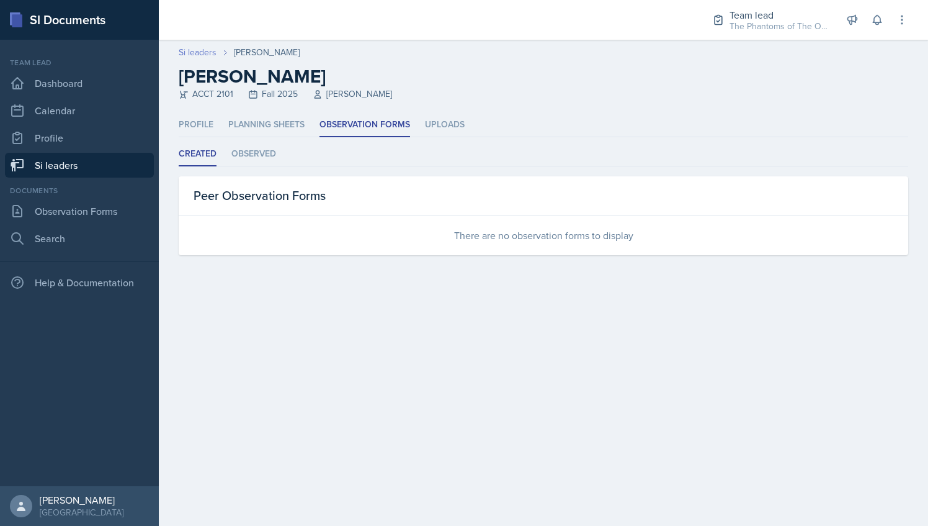
click at [194, 52] on link "Si leaders" at bounding box center [198, 52] width 38 height 13
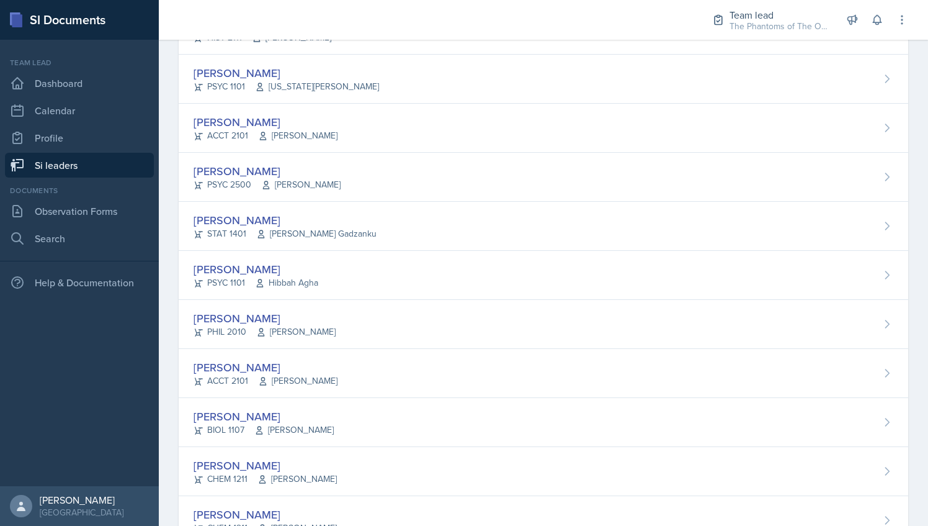
scroll to position [598, 0]
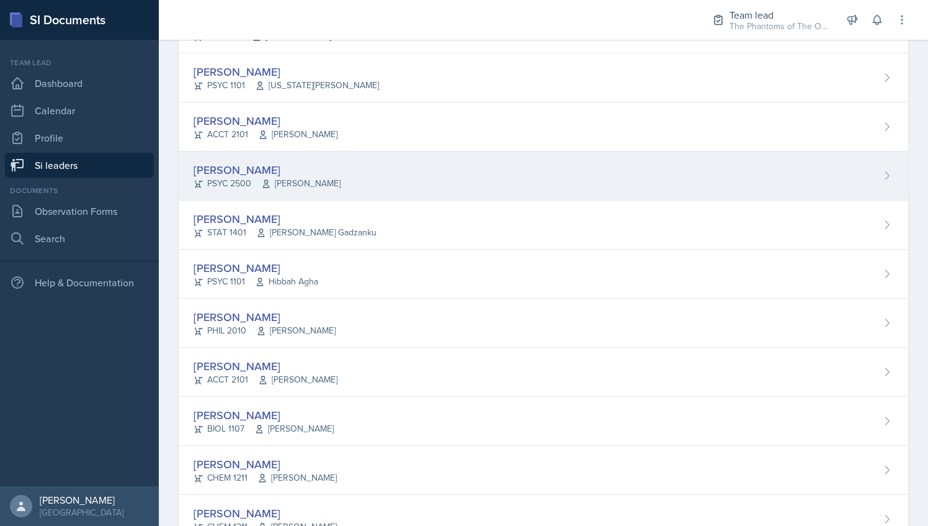
click at [357, 164] on div "[PERSON_NAME] PSYC 2500 [PERSON_NAME]" at bounding box center [544, 175] width 730 height 49
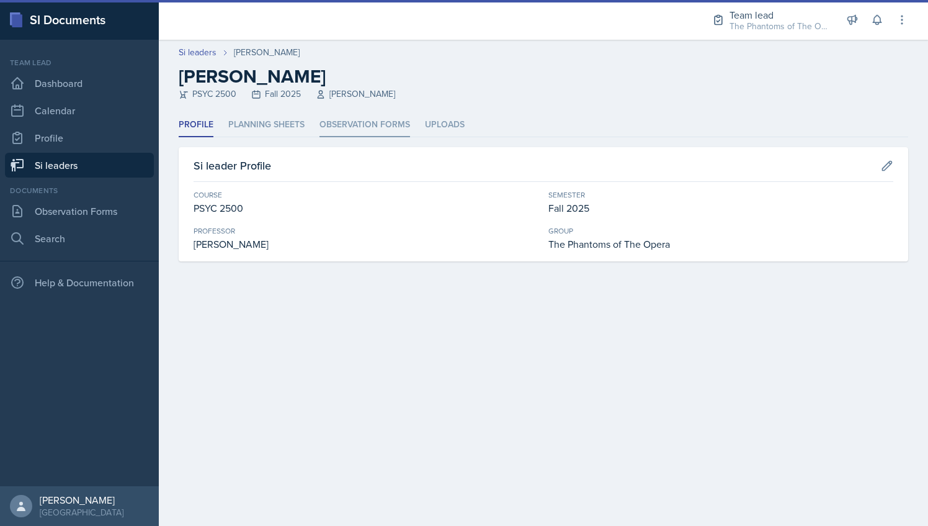
click at [366, 133] on li "Observation Forms" at bounding box center [365, 125] width 91 height 24
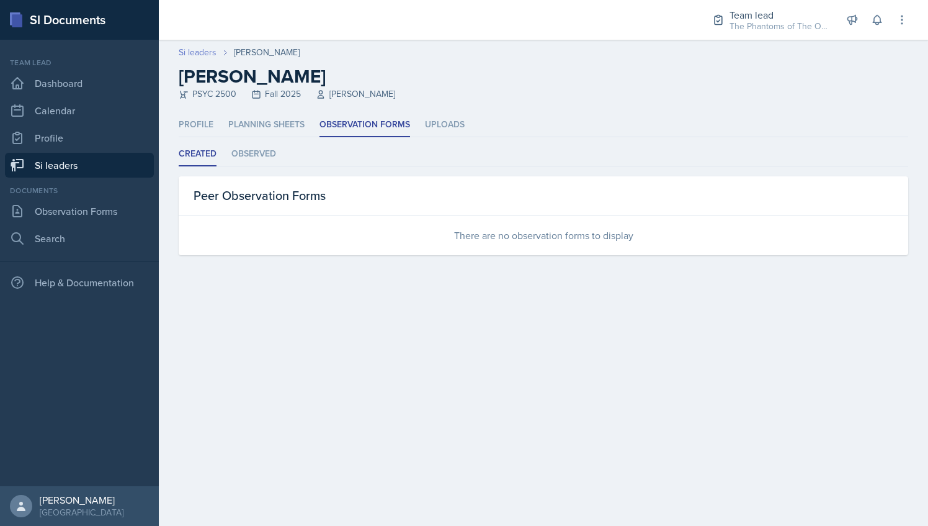
click at [195, 49] on link "Si leaders" at bounding box center [198, 52] width 38 height 13
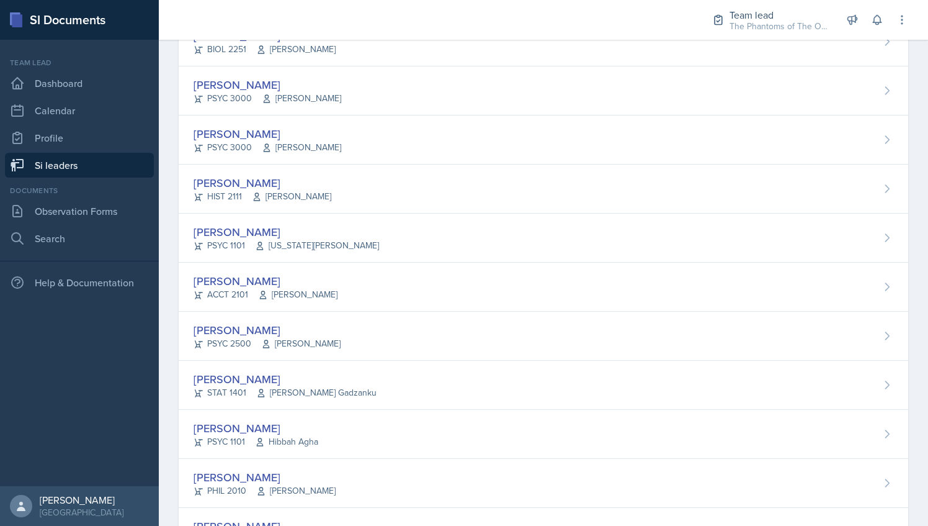
scroll to position [549, 0]
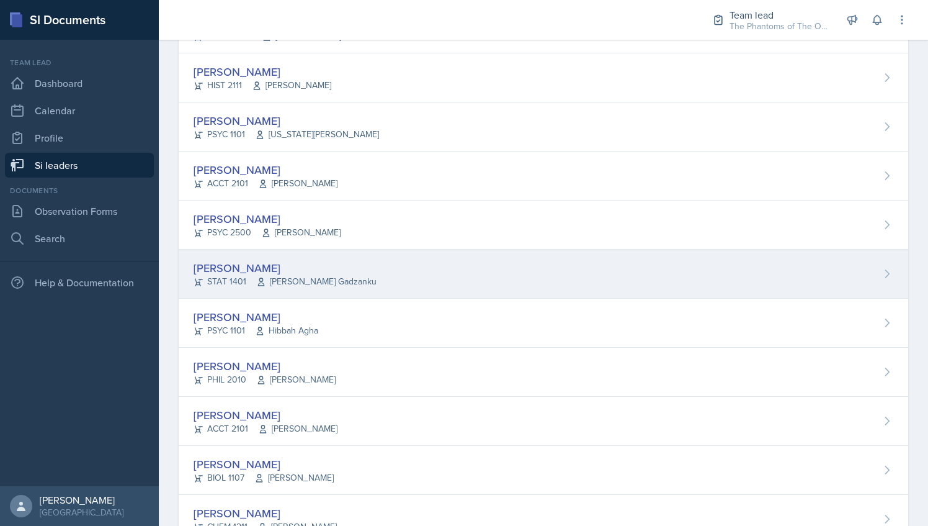
click at [377, 273] on div "[PERSON_NAME] STAT 1401 [PERSON_NAME] Gadzanku" at bounding box center [544, 273] width 730 height 49
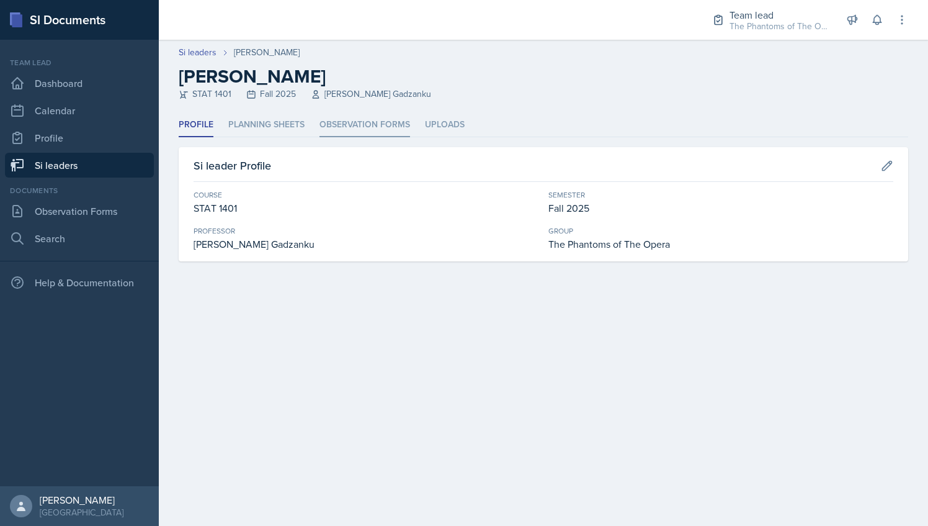
click at [369, 131] on li "Observation Forms" at bounding box center [365, 125] width 91 height 24
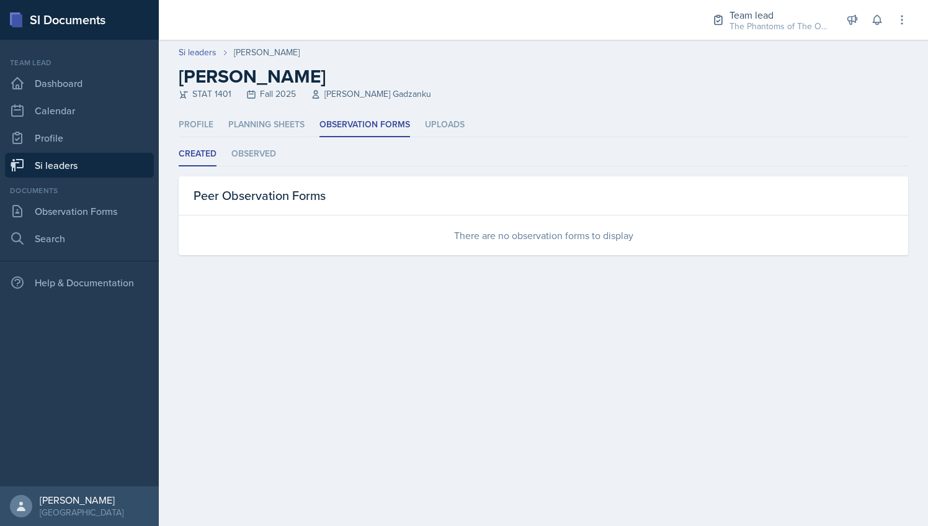
click at [194, 42] on header "Si leaders [PERSON_NAME] [PERSON_NAME] STAT 1401 Fall 2025 [PERSON_NAME] Gadzan…" at bounding box center [543, 76] width 769 height 73
click at [196, 47] on link "Si leaders" at bounding box center [198, 52] width 38 height 13
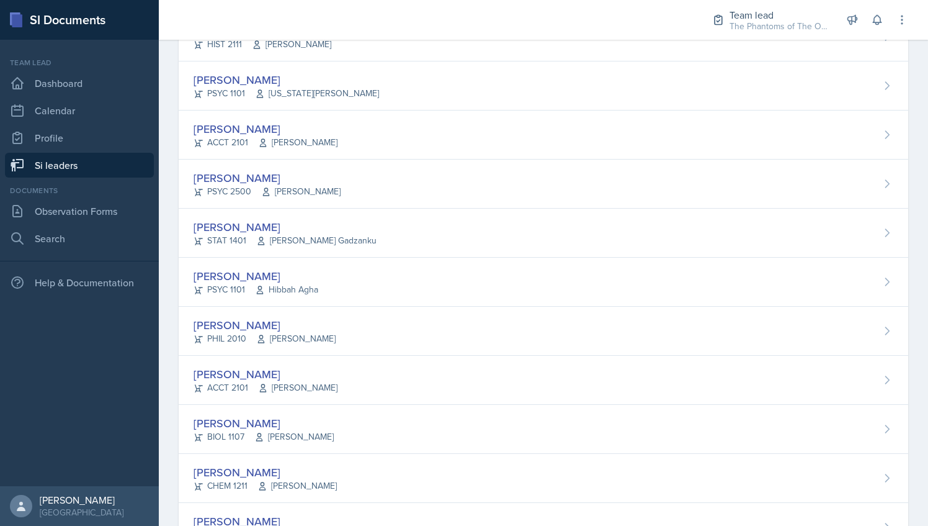
scroll to position [591, 0]
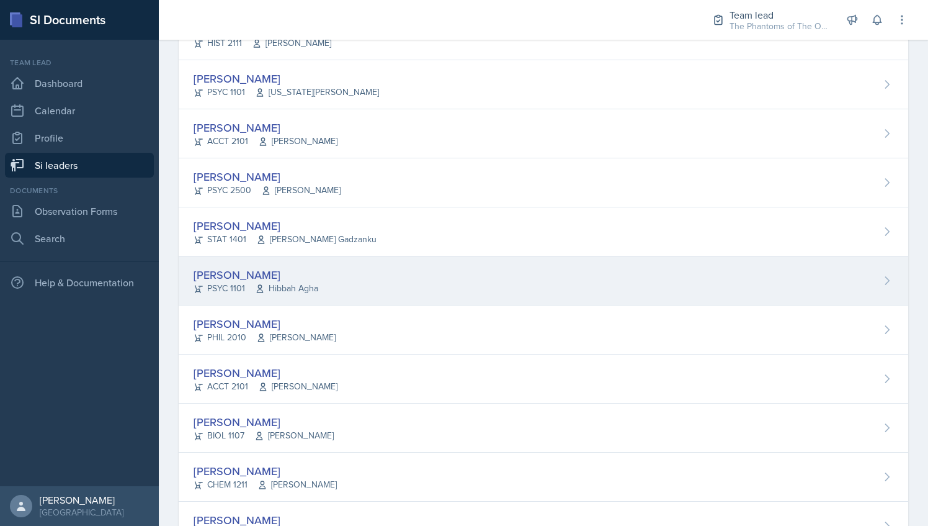
click at [377, 276] on div "[PERSON_NAME] PSYC 1101 Hibbah Agha" at bounding box center [544, 280] width 730 height 49
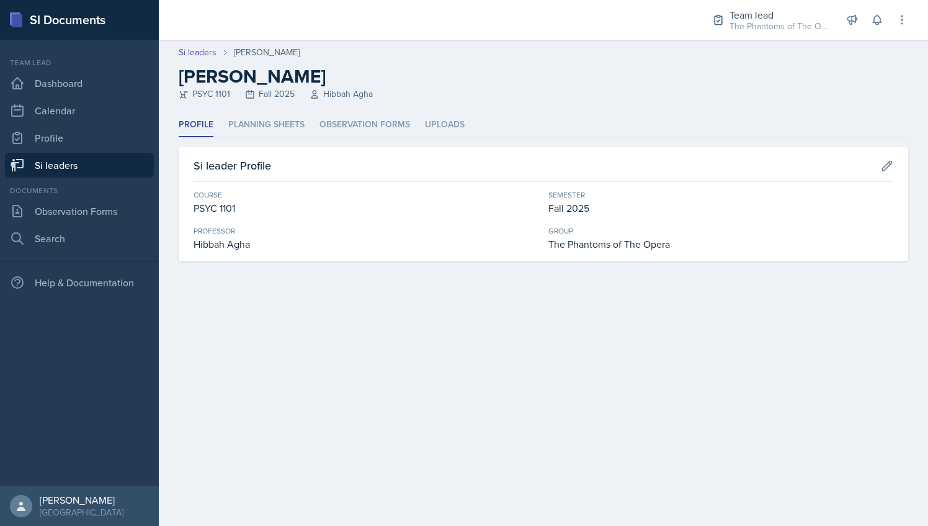
click at [341, 140] on div "Profile Planning Sheets Observation Forms Uploads Profile Planning Sheets Obser…" at bounding box center [544, 187] width 730 height 148
click at [343, 133] on li "Observation Forms" at bounding box center [365, 125] width 91 height 24
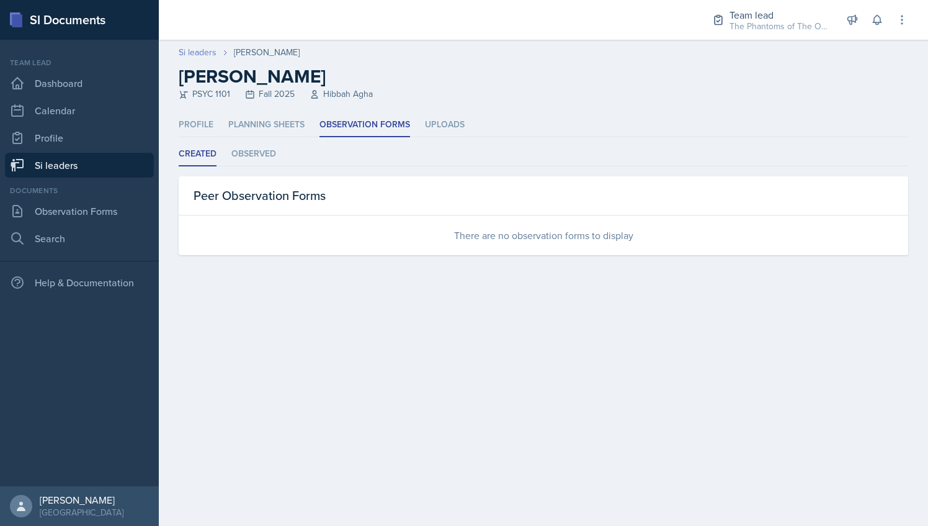
click at [208, 48] on link "Si leaders" at bounding box center [198, 52] width 38 height 13
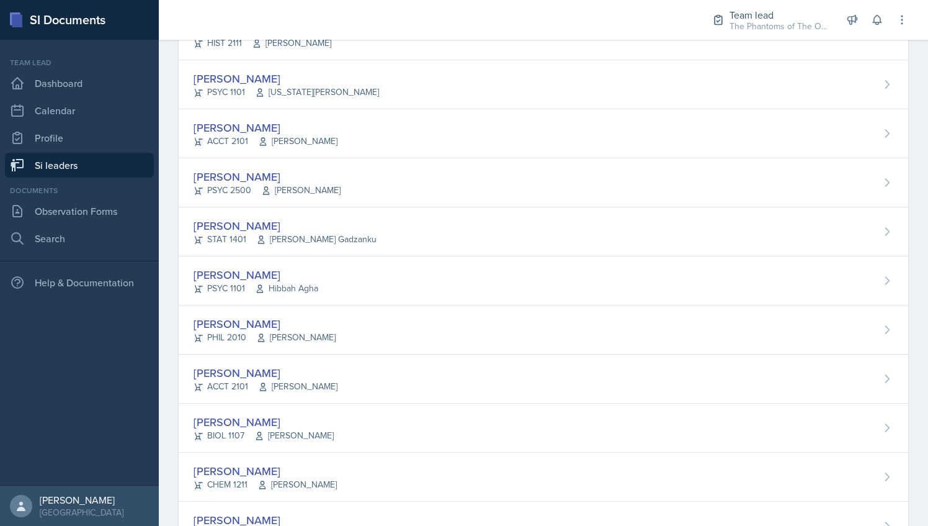
scroll to position [594, 0]
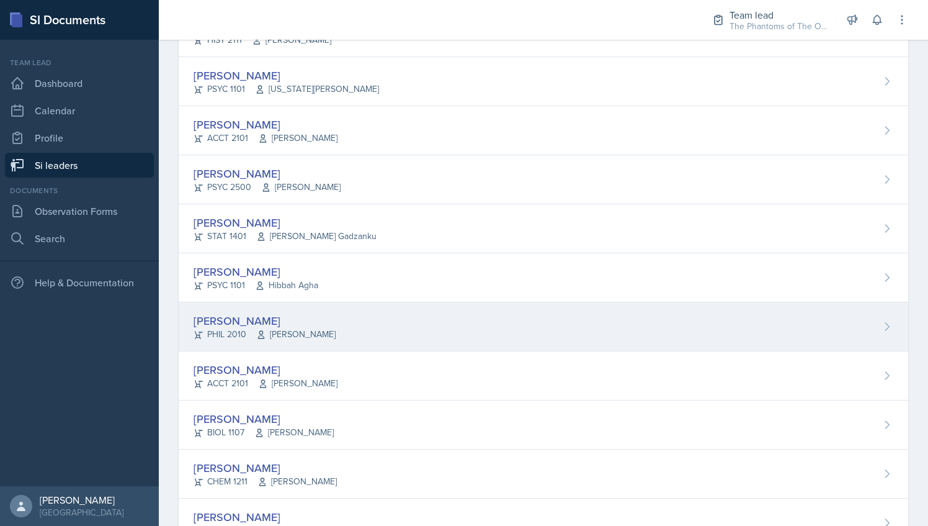
click at [395, 310] on div "[PERSON_NAME] PHIL 2010 [PERSON_NAME]" at bounding box center [544, 326] width 730 height 49
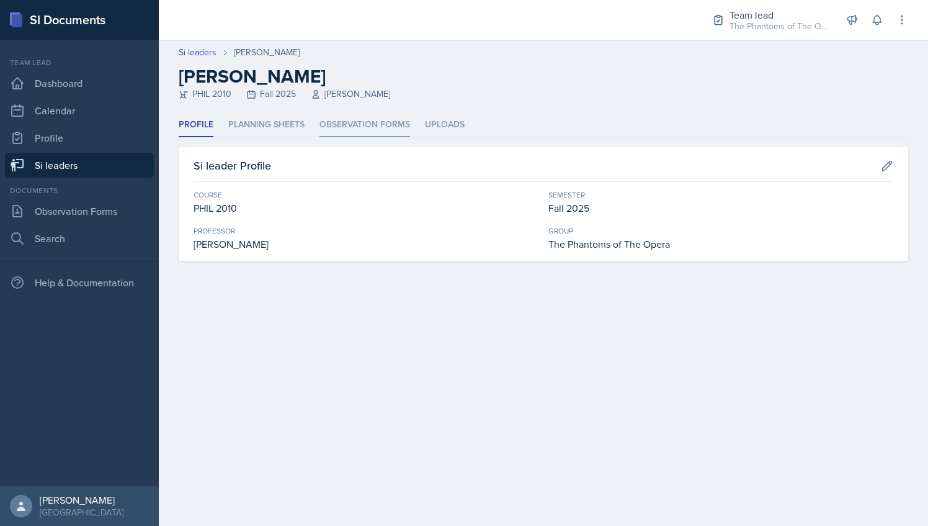
click at [386, 119] on li "Observation Forms" at bounding box center [365, 125] width 91 height 24
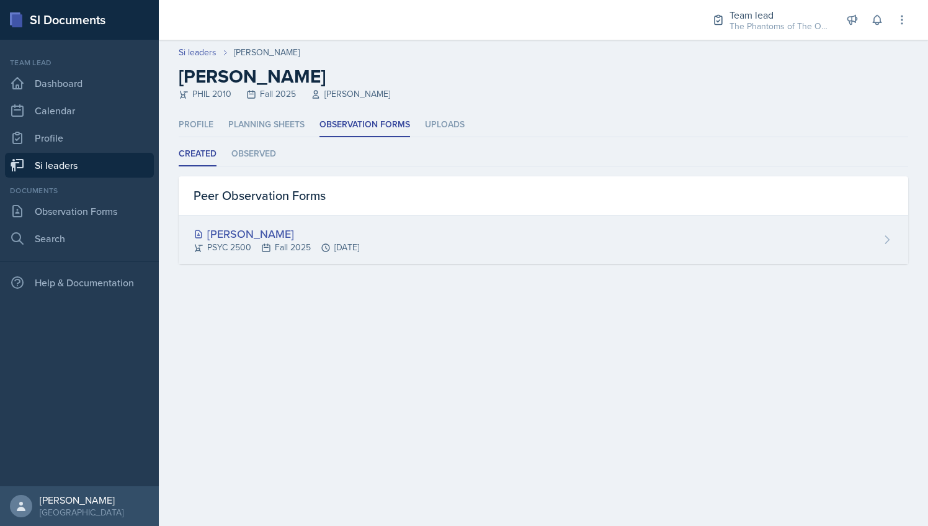
click at [319, 240] on div "[PERSON_NAME]" at bounding box center [277, 233] width 166 height 17
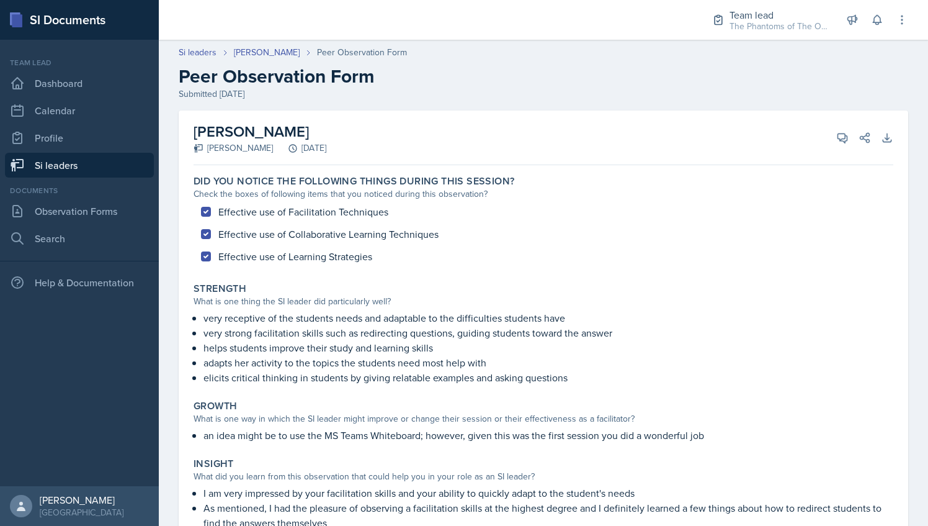
drag, startPoint x: 192, startPoint y: 130, endPoint x: 300, endPoint y: 130, distance: 108.0
click at [300, 130] on div "[PERSON_NAME] [PERSON_NAME] [DATE] View Comments Comments Send Share Download A…" at bounding box center [544, 366] width 730 height 512
click at [671, 129] on div "[PERSON_NAME] [PERSON_NAME] [DATE] View Comments Comments Send Share Download A…" at bounding box center [544, 137] width 700 height 55
